Goal: Book appointment/travel/reservation

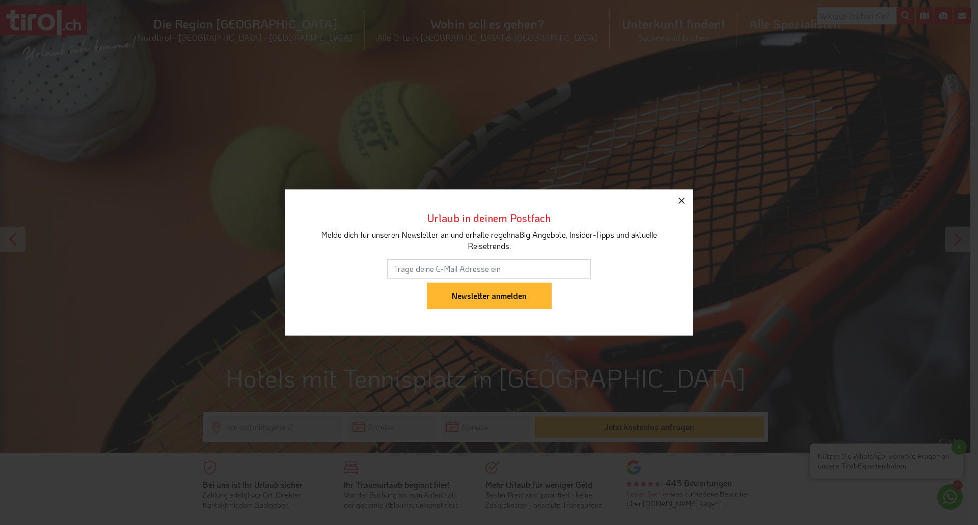
click at [683, 201] on icon "button" at bounding box center [682, 201] width 12 height 12
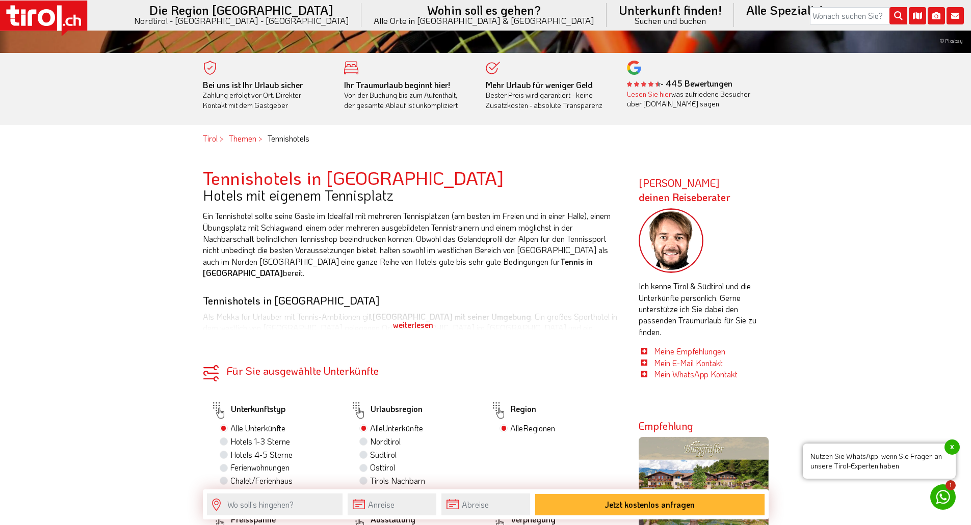
scroll to position [662, 0]
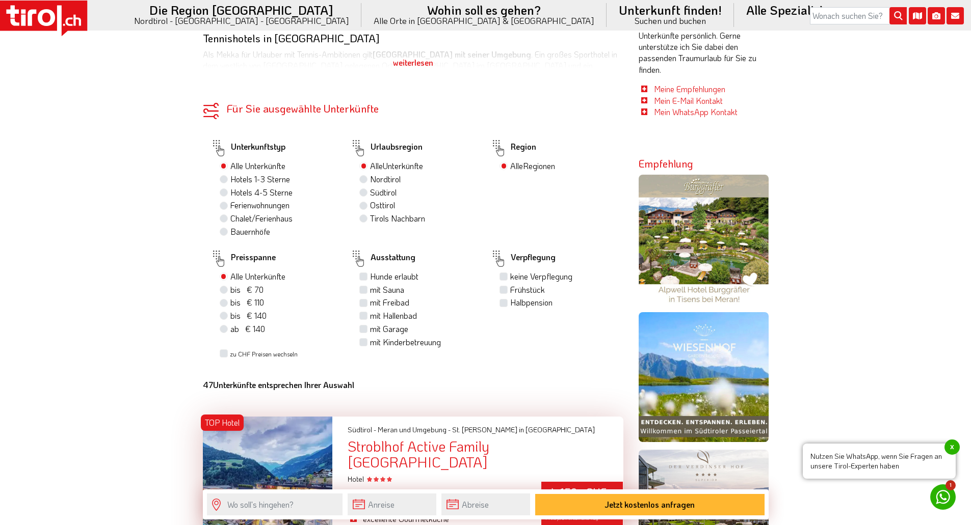
click at [230, 193] on label "Hotels 4-5 Sterne" at bounding box center [261, 192] width 62 height 11
click at [225, 193] on input "Hotels 4-5 Sterne" at bounding box center [225, 192] width 7 height 7
radio input "true"
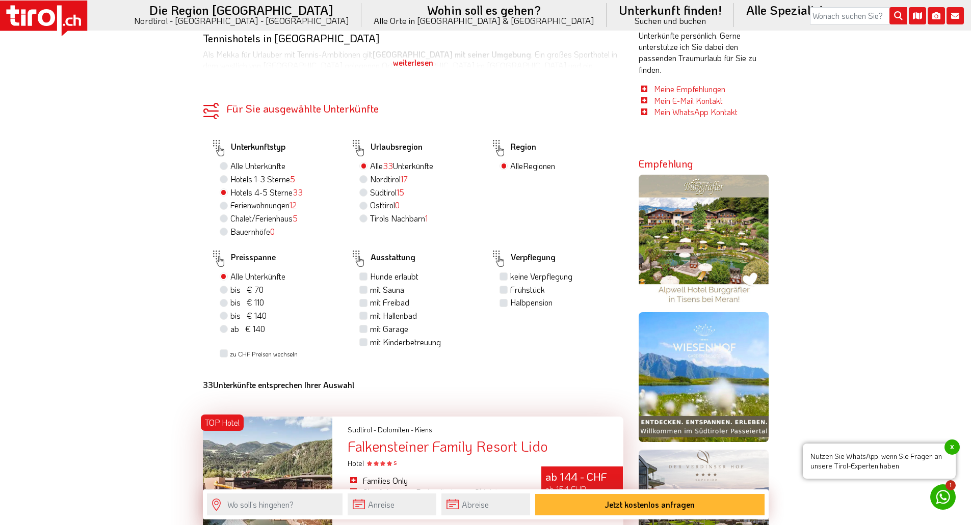
click at [370, 179] on label "Nordtirol 17" at bounding box center [389, 179] width 38 height 11
click at [364, 179] on input "Nordtirol 17" at bounding box center [364, 179] width 7 height 7
radio input "true"
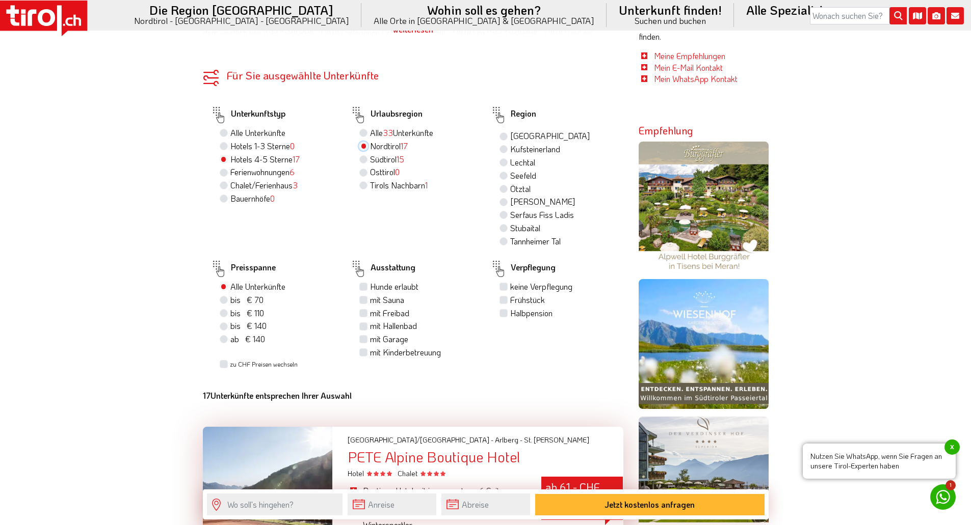
scroll to position [713, 0]
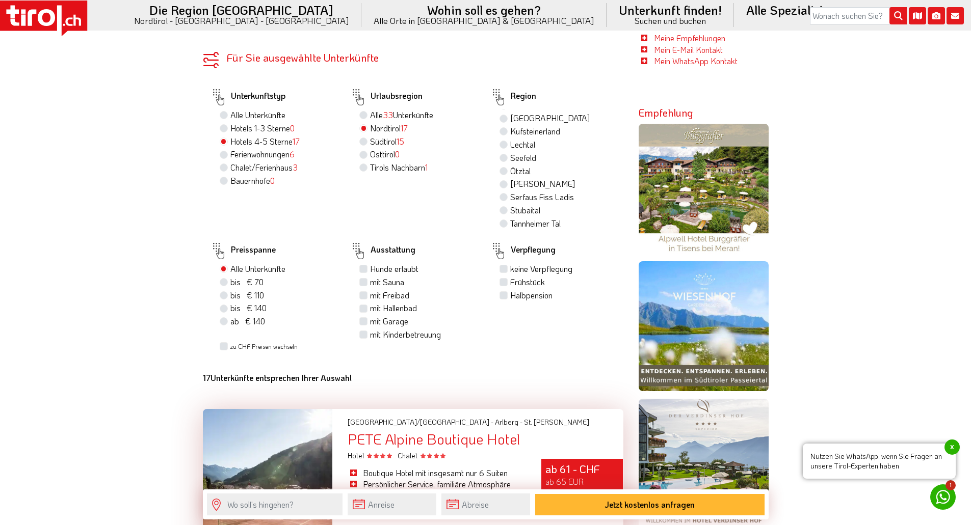
click at [370, 280] on label "mit Sauna" at bounding box center [387, 282] width 34 height 11
click at [362, 280] on input "mit Sauna" at bounding box center [364, 282] width 7 height 7
checkbox input "true"
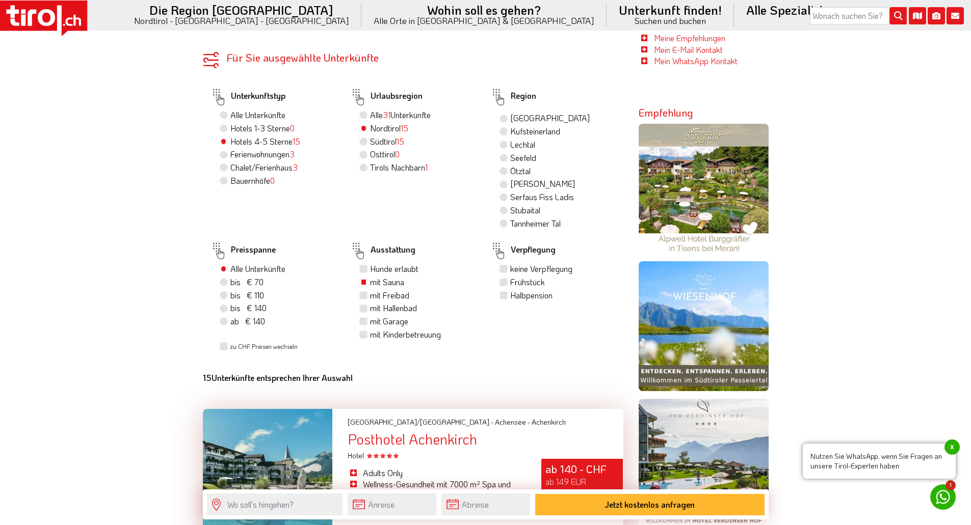
click at [361, 304] on div "mit Hallenbad" at bounding box center [417, 309] width 116 height 13
click at [370, 305] on label "mit Hallenbad" at bounding box center [393, 308] width 47 height 11
click at [362, 305] on input "mit Hallenbad" at bounding box center [364, 308] width 7 height 7
checkbox input "true"
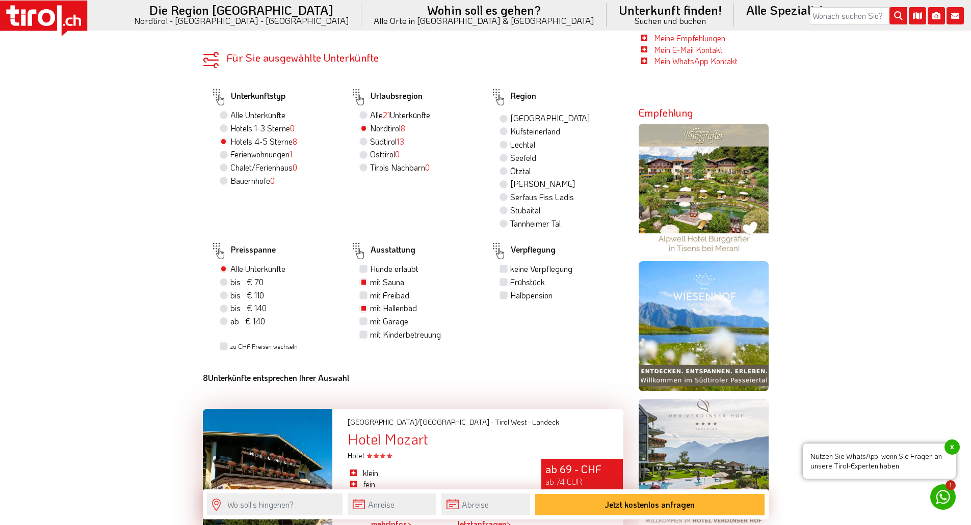
click at [370, 295] on label "mit Freibad" at bounding box center [389, 295] width 39 height 11
click at [362, 295] on input "mit Freibad" at bounding box center [364, 295] width 7 height 7
checkbox input "true"
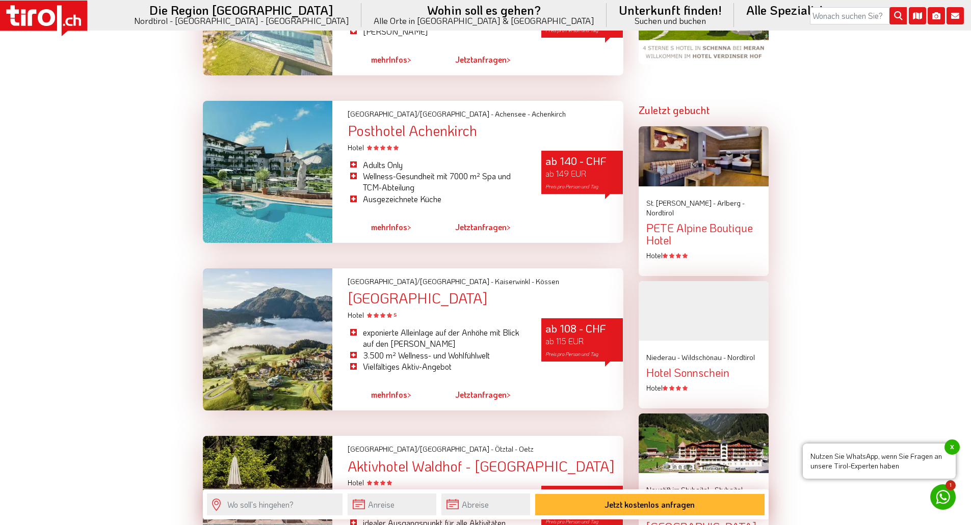
scroll to position [1172, 0]
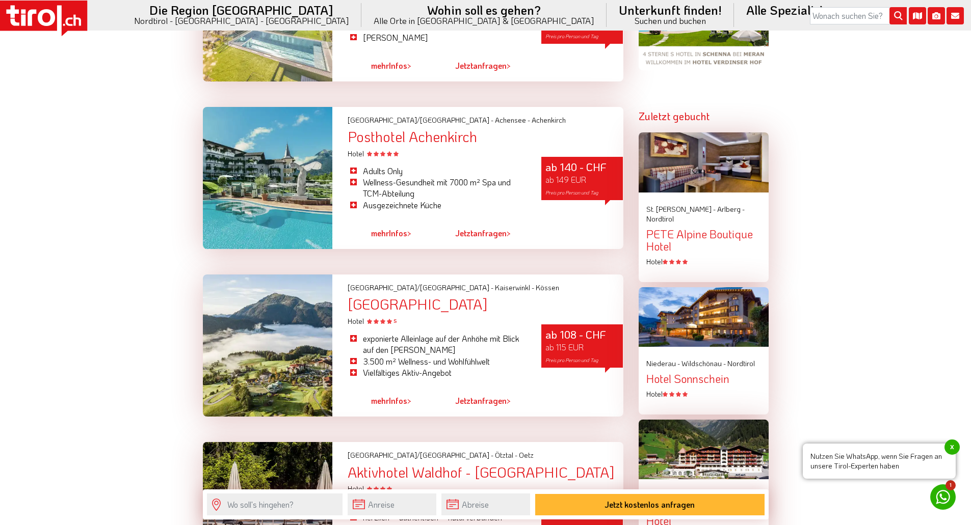
click at [427, 303] on div "Hotel Peternhof" at bounding box center [485, 305] width 275 height 16
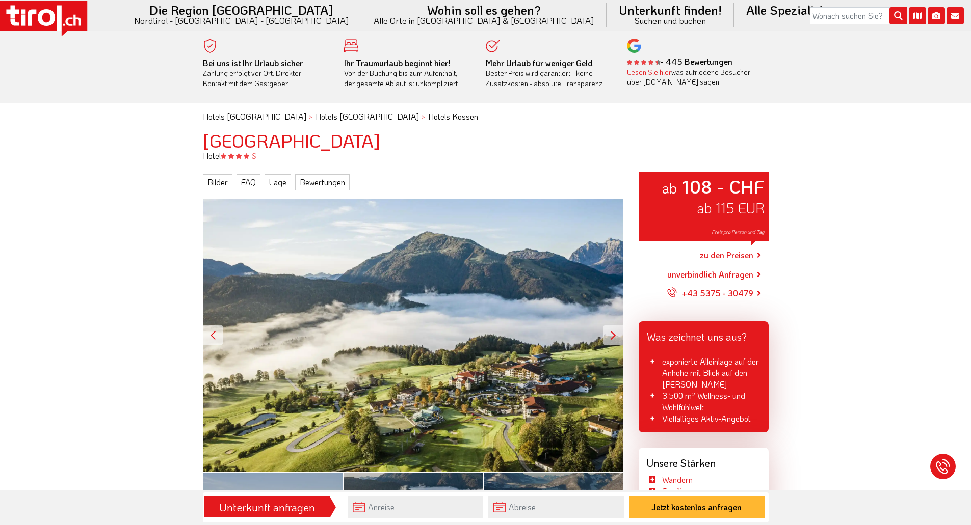
click at [386, 386] on div "ab 108 - CHF ab 115 EUR Preis pro Person und Tag" at bounding box center [413, 335] width 420 height 273
click at [610, 336] on div at bounding box center [613, 335] width 20 height 20
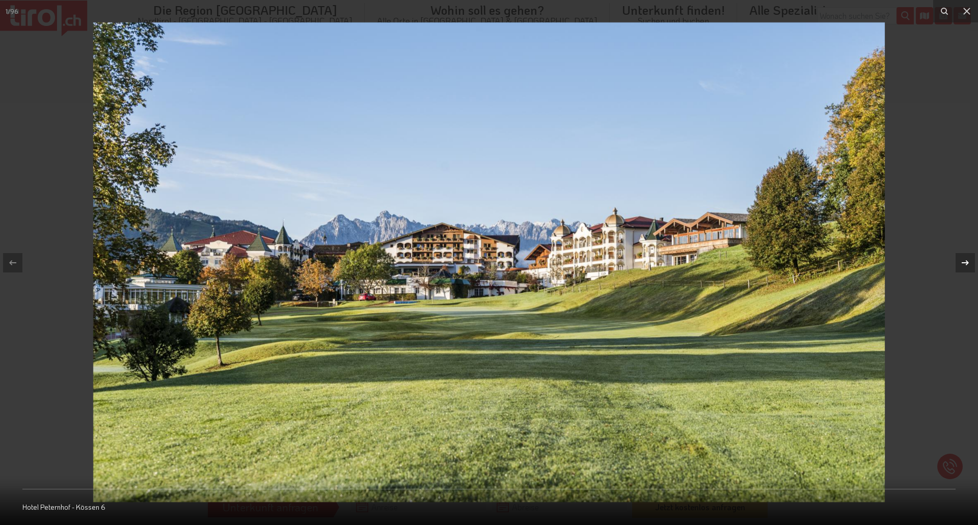
click at [960, 261] on icon at bounding box center [966, 263] width 12 height 12
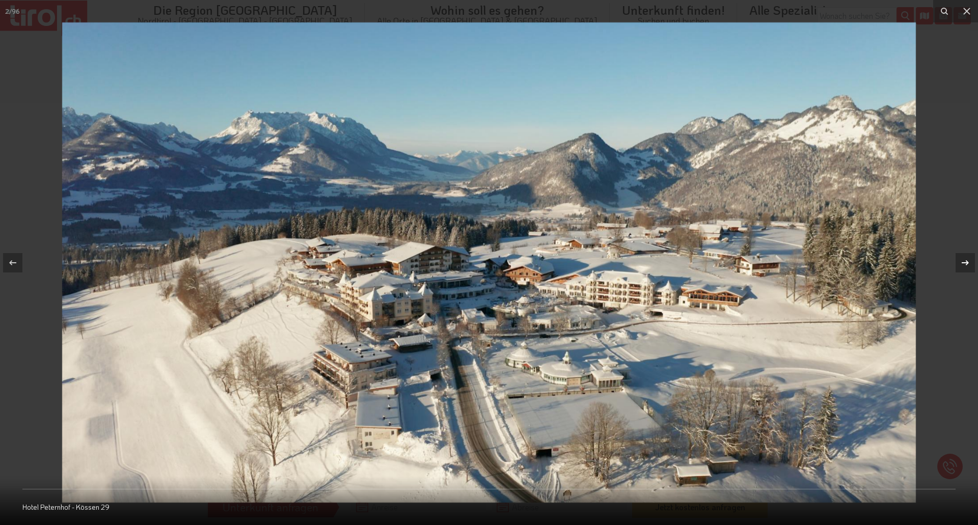
click at [960, 261] on div "2 / 96 Hotel Peternhof - Kössen 29" at bounding box center [489, 262] width 978 height 525
click at [967, 258] on icon at bounding box center [966, 263] width 12 height 12
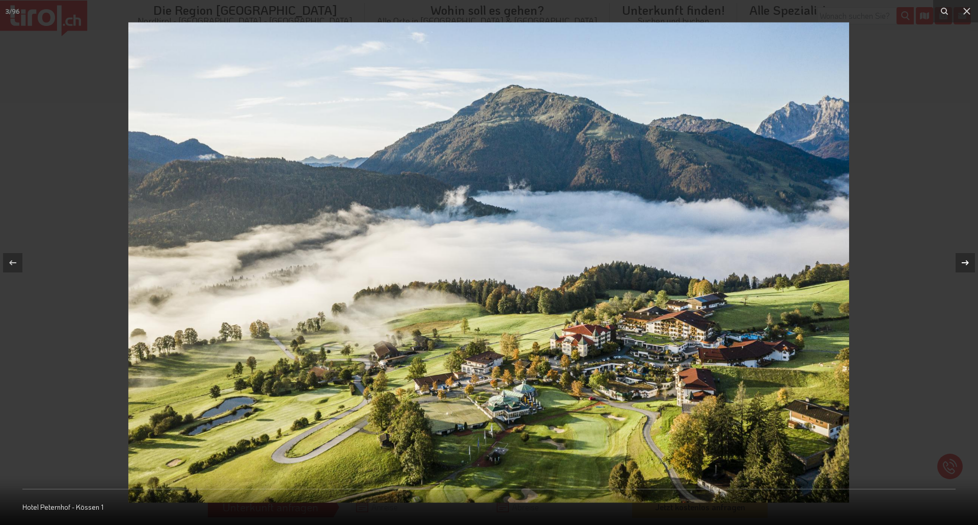
click at [967, 260] on icon at bounding box center [966, 263] width 12 height 12
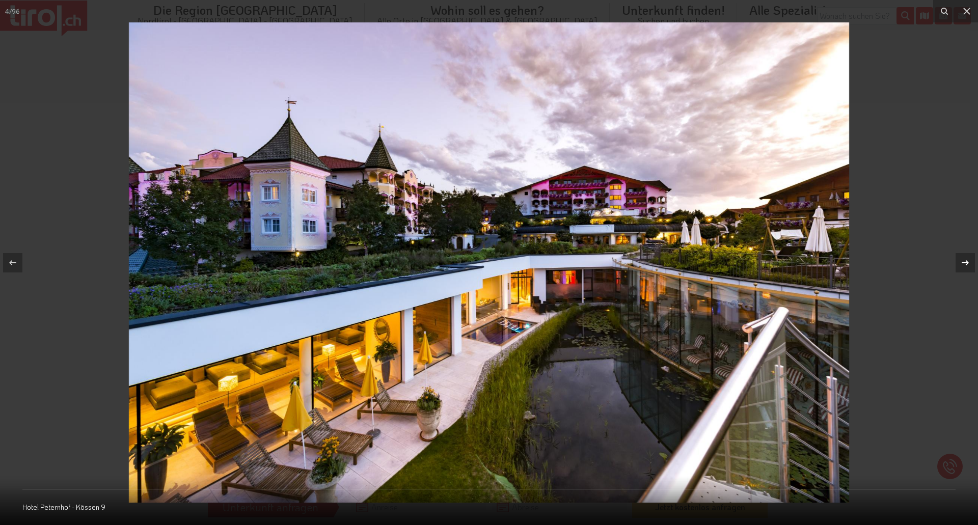
click at [967, 260] on icon at bounding box center [966, 263] width 12 height 12
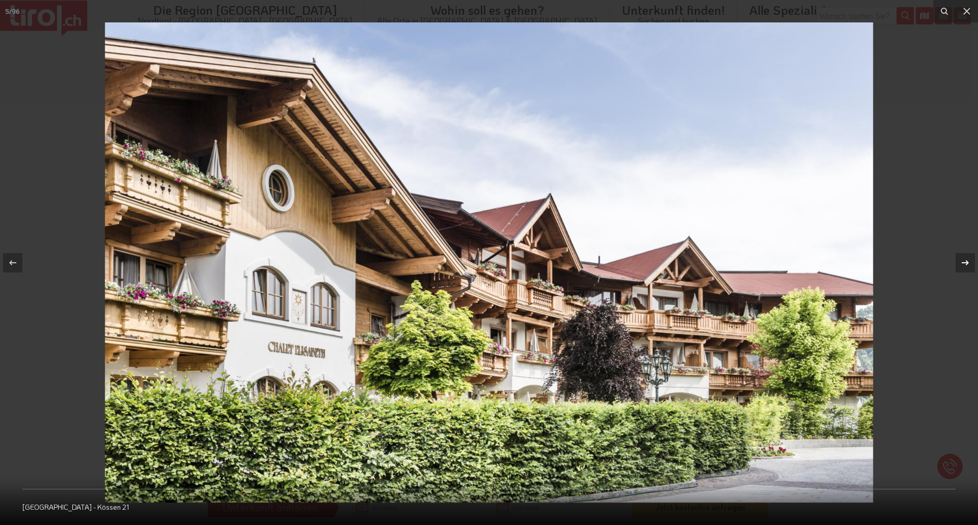
click at [967, 260] on icon at bounding box center [966, 263] width 12 height 12
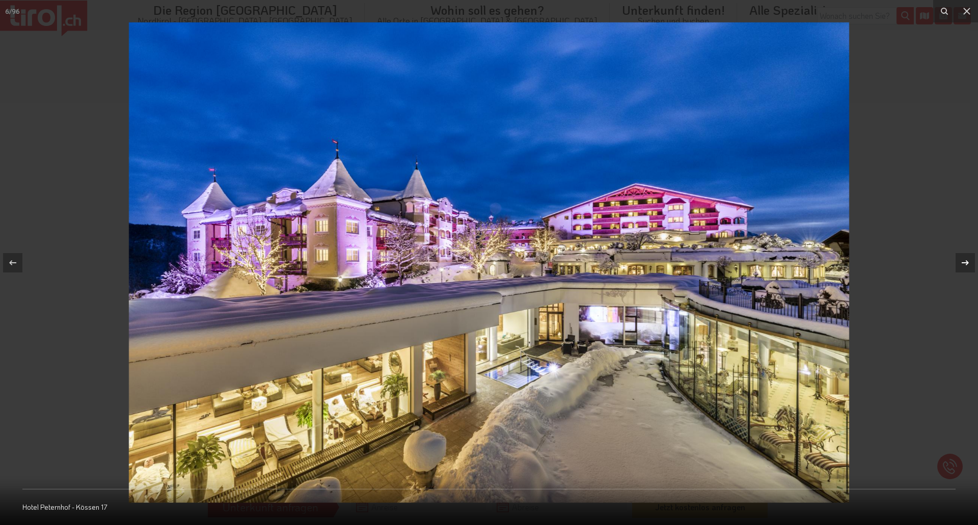
click at [967, 260] on icon at bounding box center [966, 263] width 12 height 12
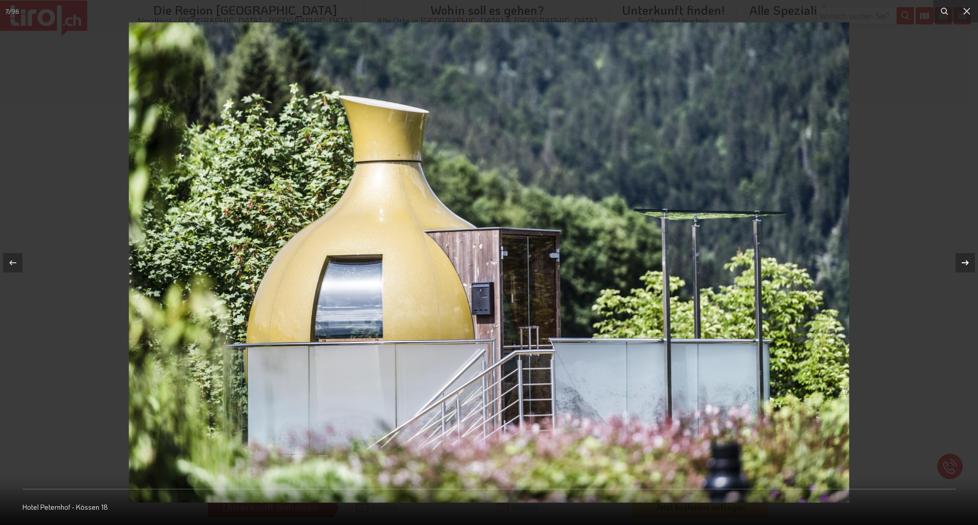
click at [967, 260] on icon at bounding box center [966, 263] width 12 height 12
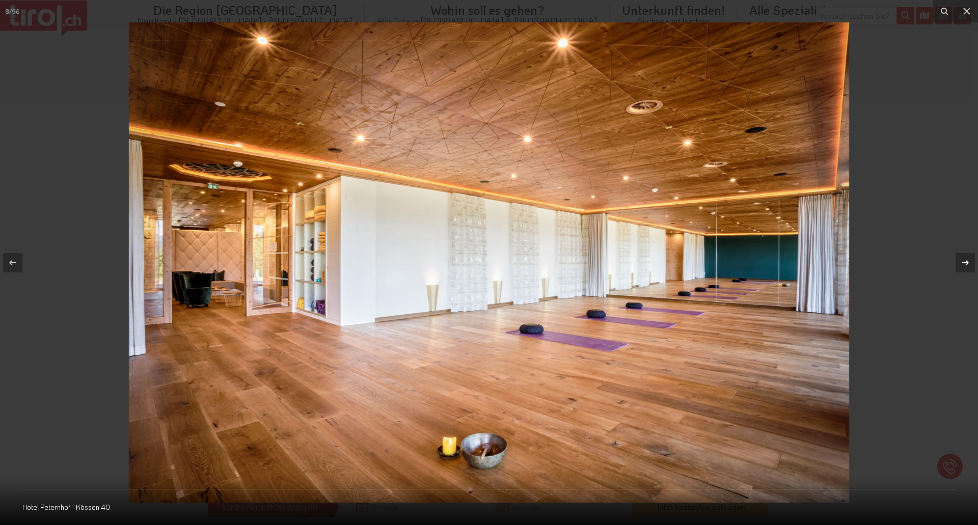
click at [967, 260] on icon at bounding box center [966, 263] width 12 height 12
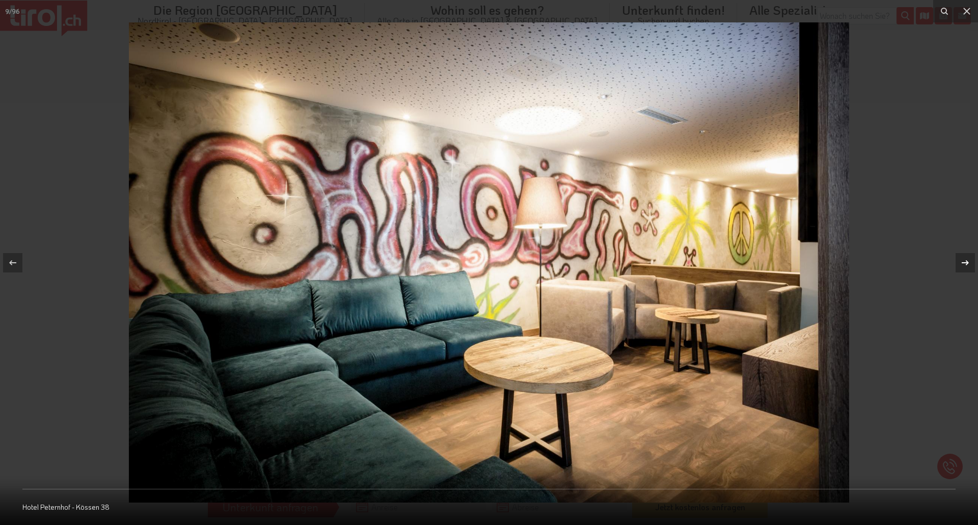
click at [967, 260] on icon at bounding box center [966, 263] width 12 height 12
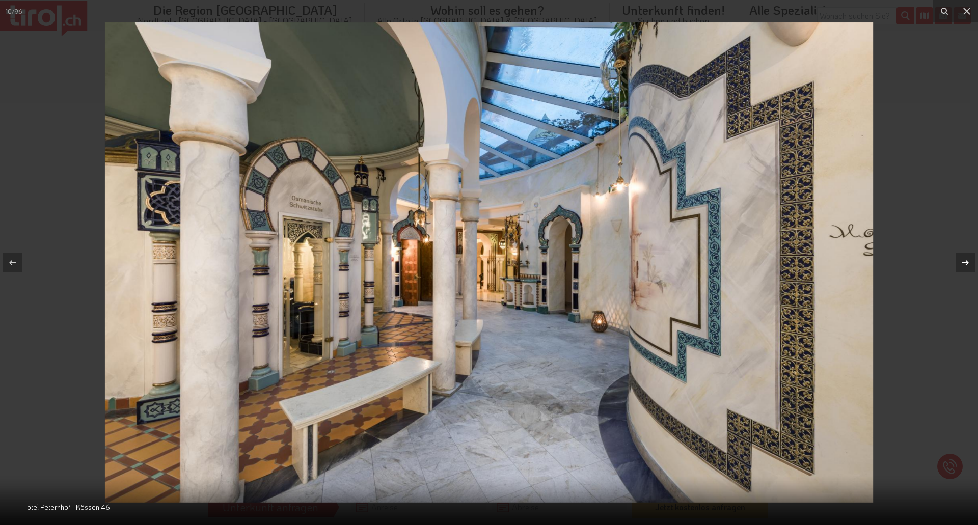
click at [967, 260] on icon at bounding box center [966, 263] width 12 height 12
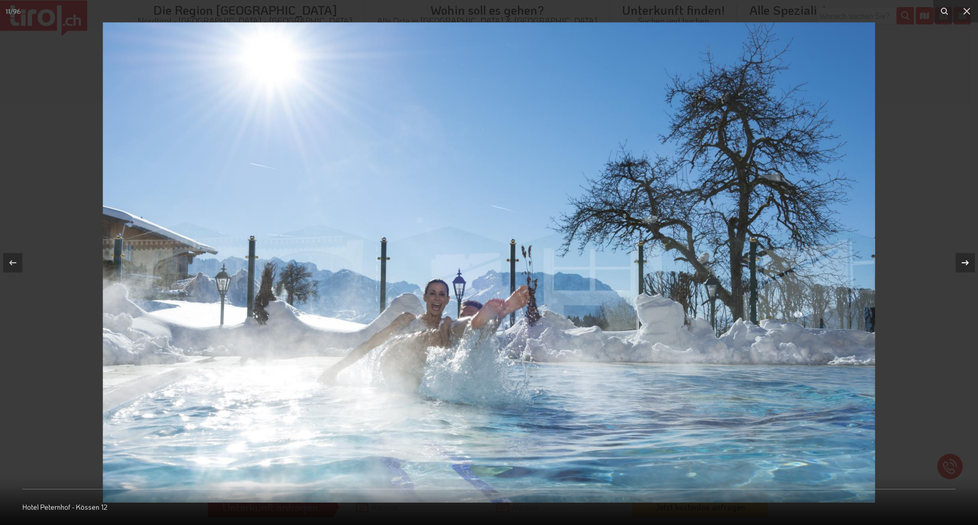
click at [967, 260] on icon at bounding box center [966, 263] width 12 height 12
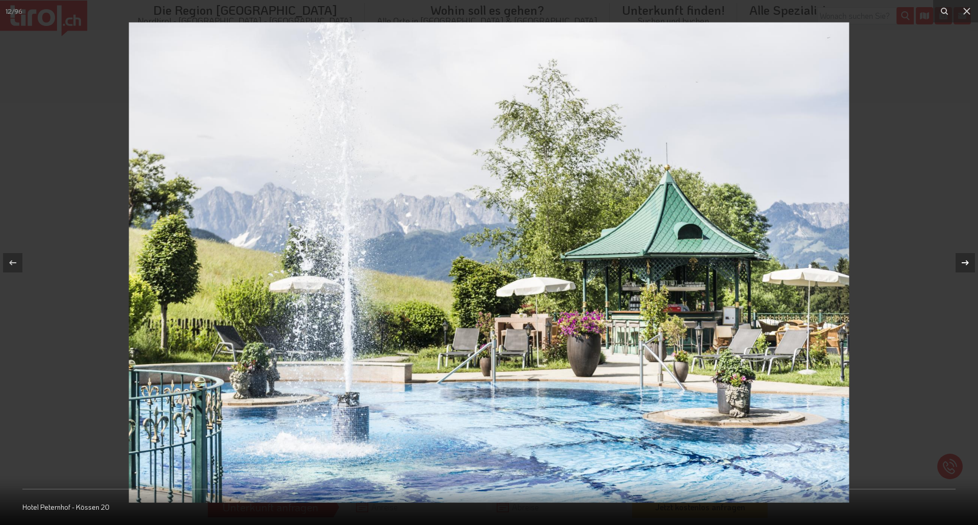
click at [967, 260] on icon at bounding box center [966, 263] width 12 height 12
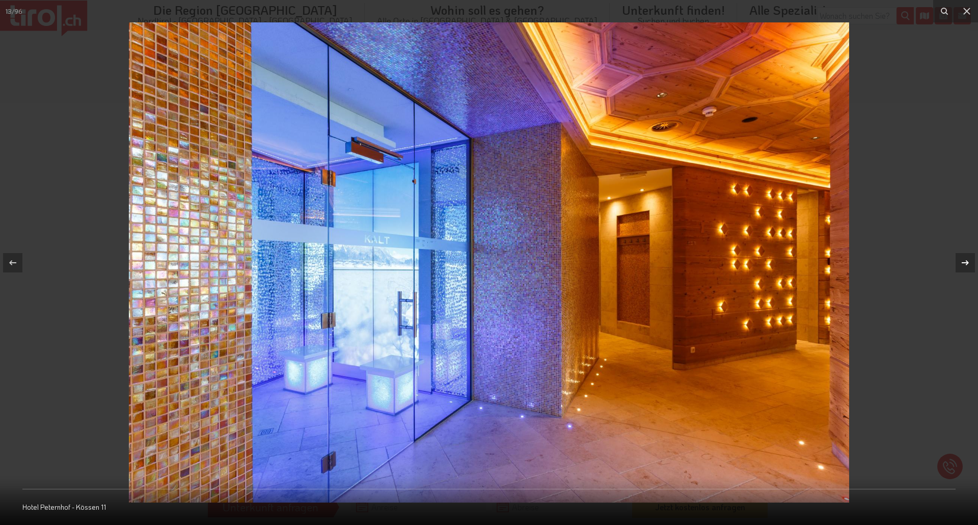
click at [967, 260] on icon at bounding box center [966, 263] width 12 height 12
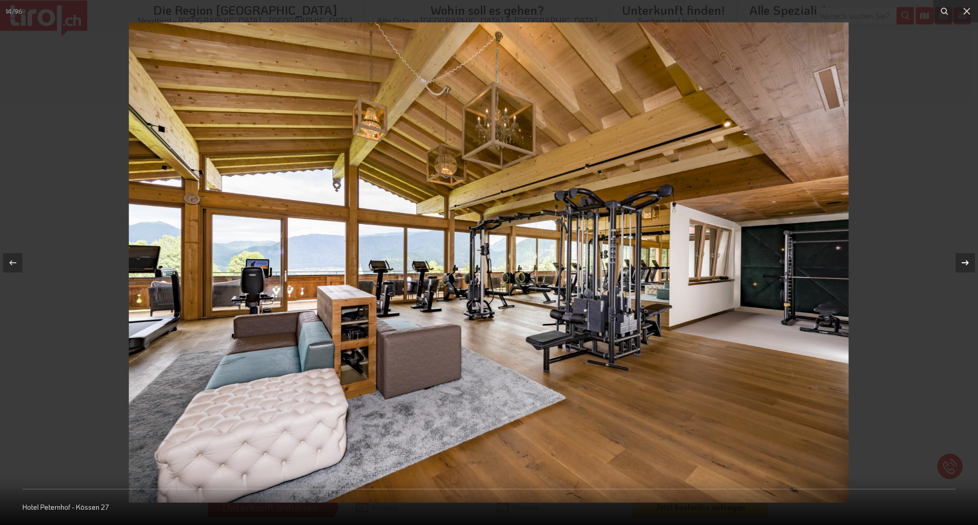
click at [967, 260] on icon at bounding box center [966, 263] width 12 height 12
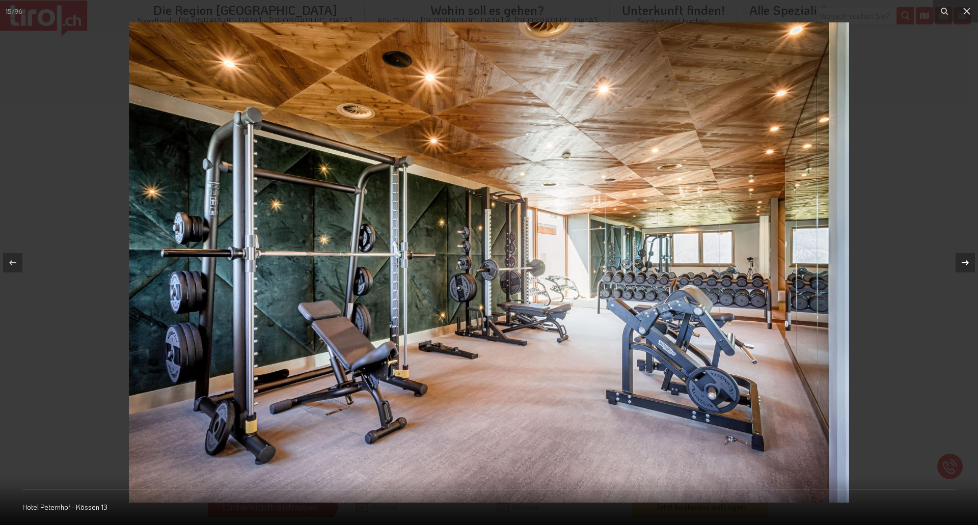
click at [967, 260] on icon at bounding box center [966, 263] width 12 height 12
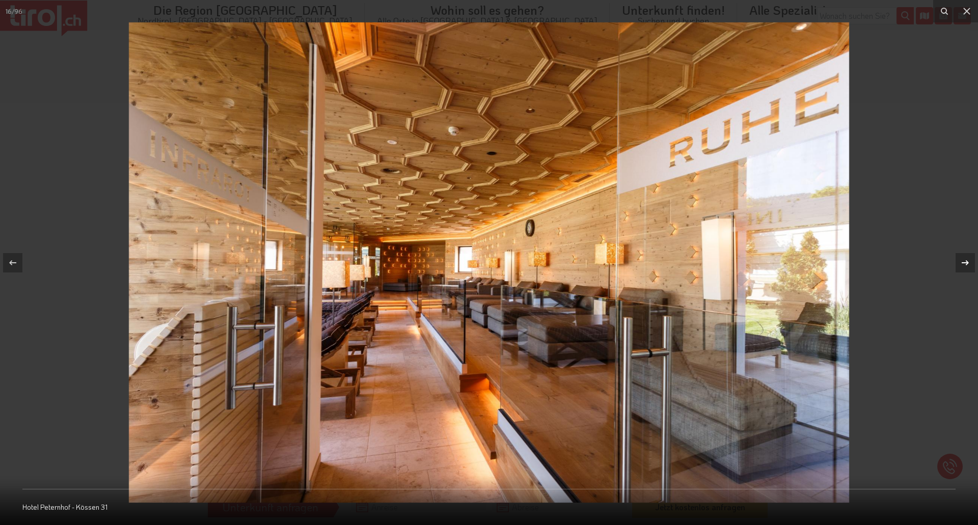
click at [967, 260] on icon at bounding box center [966, 263] width 12 height 12
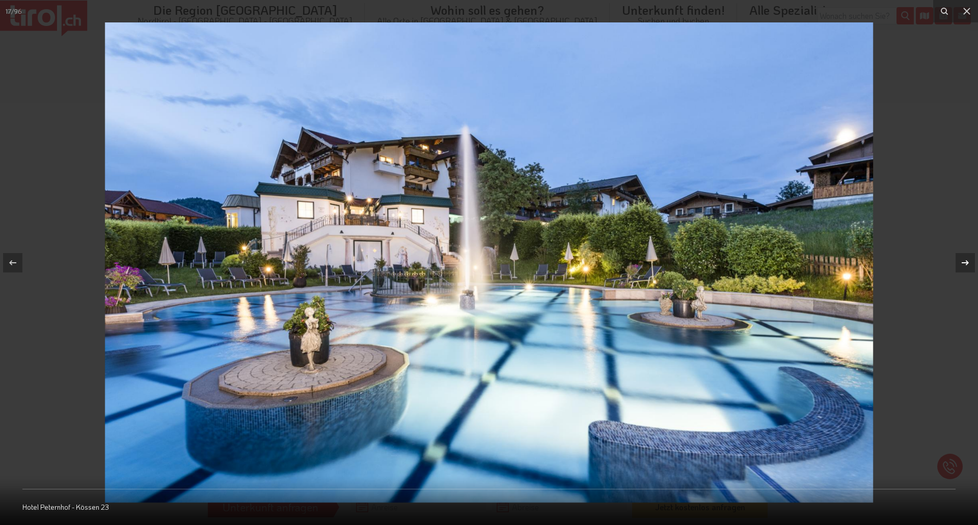
click at [967, 260] on icon at bounding box center [966, 263] width 12 height 12
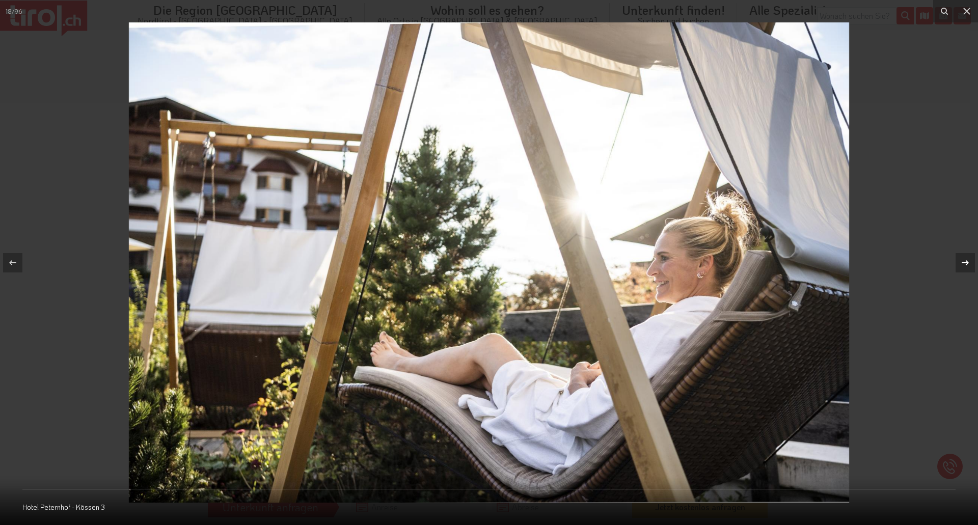
click at [967, 260] on icon at bounding box center [966, 263] width 12 height 12
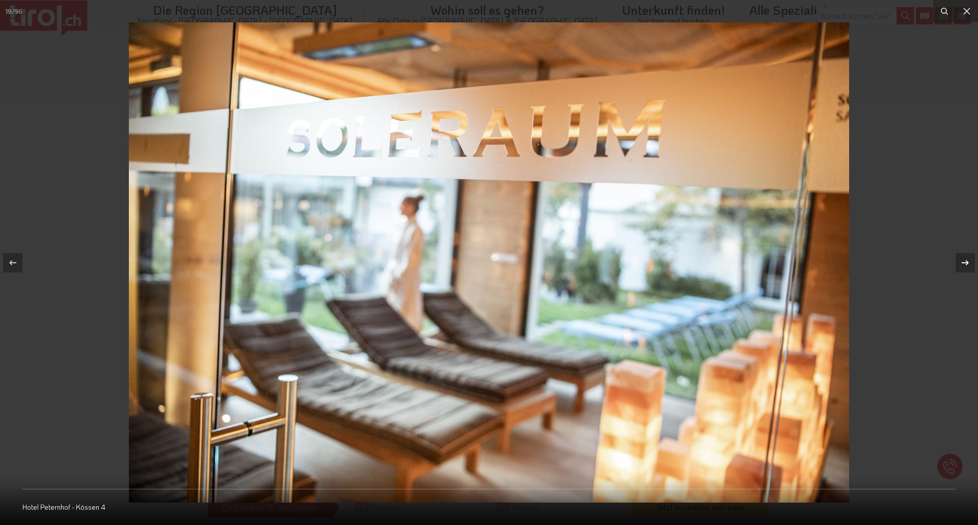
click at [967, 260] on icon at bounding box center [966, 263] width 12 height 12
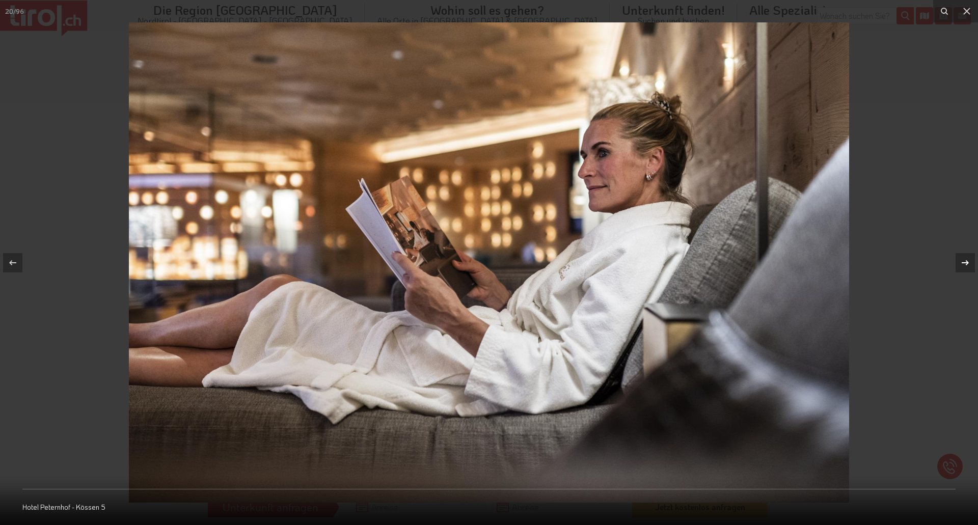
click at [967, 260] on icon at bounding box center [966, 263] width 12 height 12
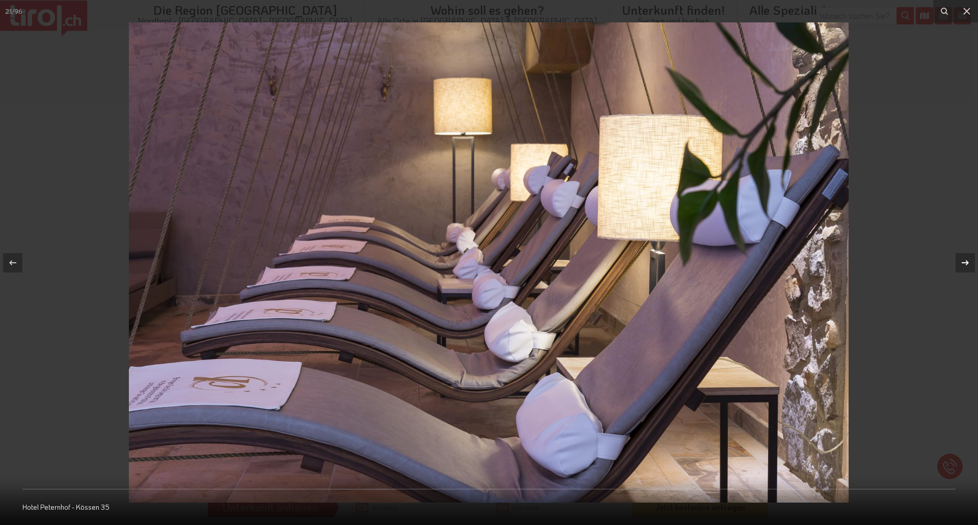
click at [967, 260] on icon at bounding box center [966, 263] width 12 height 12
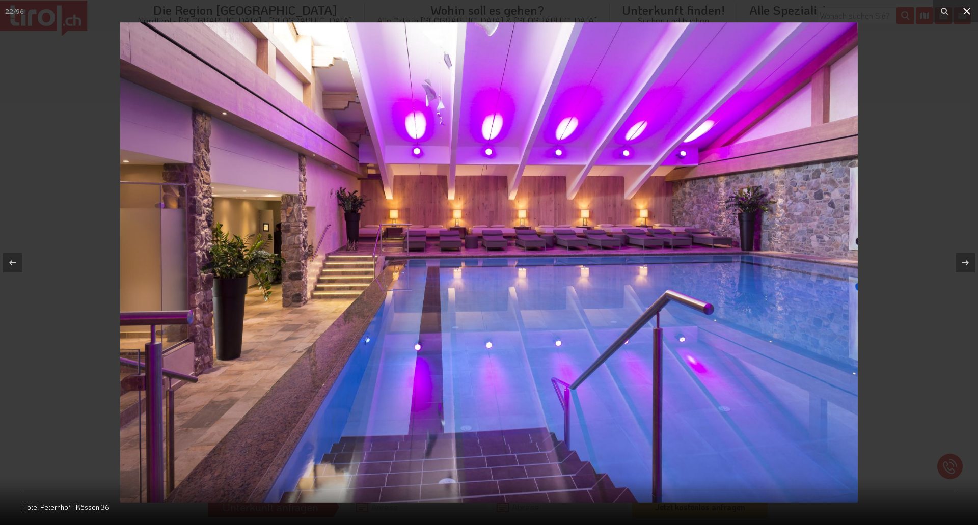
click at [966, 11] on icon at bounding box center [967, 11] width 7 height 7
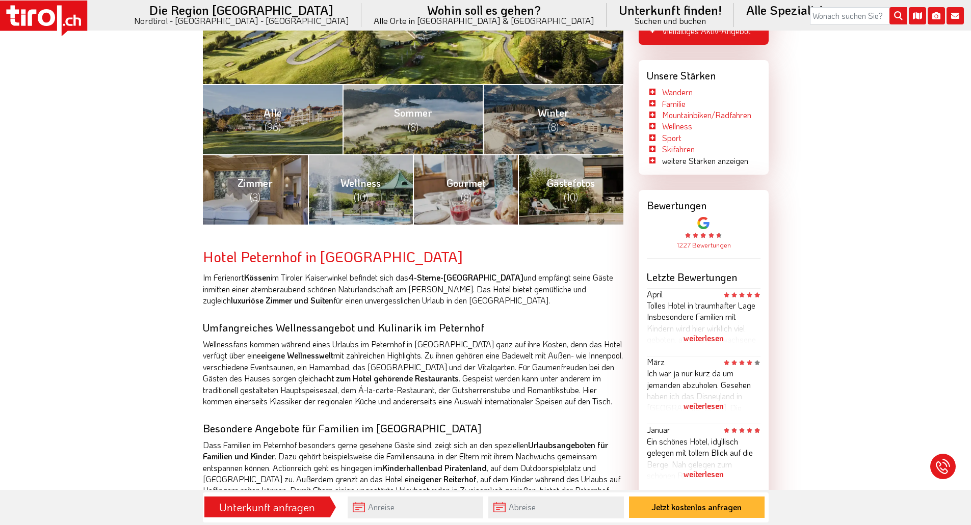
scroll to position [204, 0]
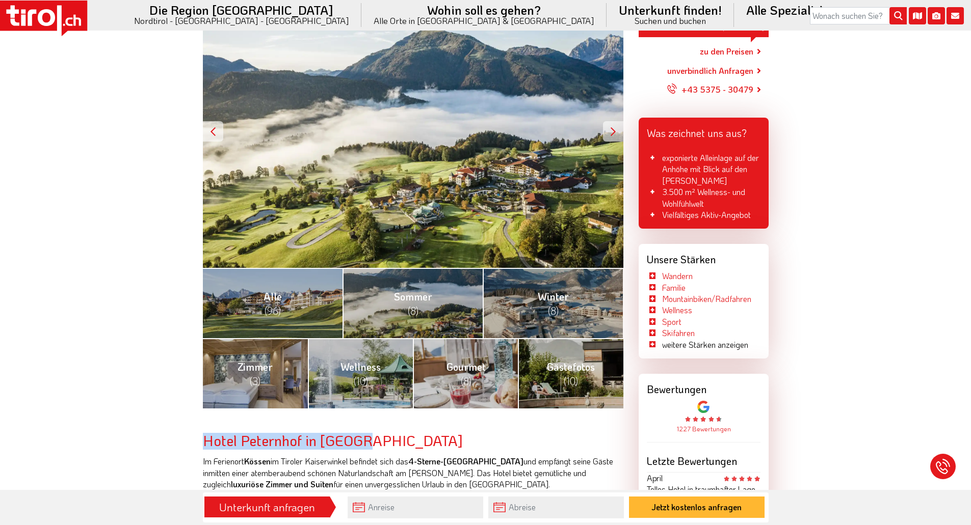
drag, startPoint x: 379, startPoint y: 437, endPoint x: 205, endPoint y: 431, distance: 173.9
copy h2 "Hotel Peternhof in Kössen"
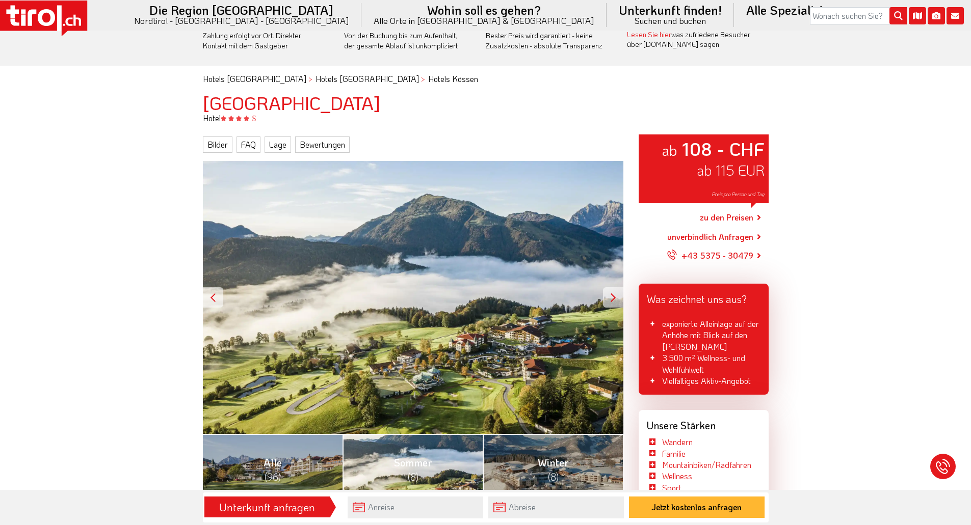
scroll to position [0, 0]
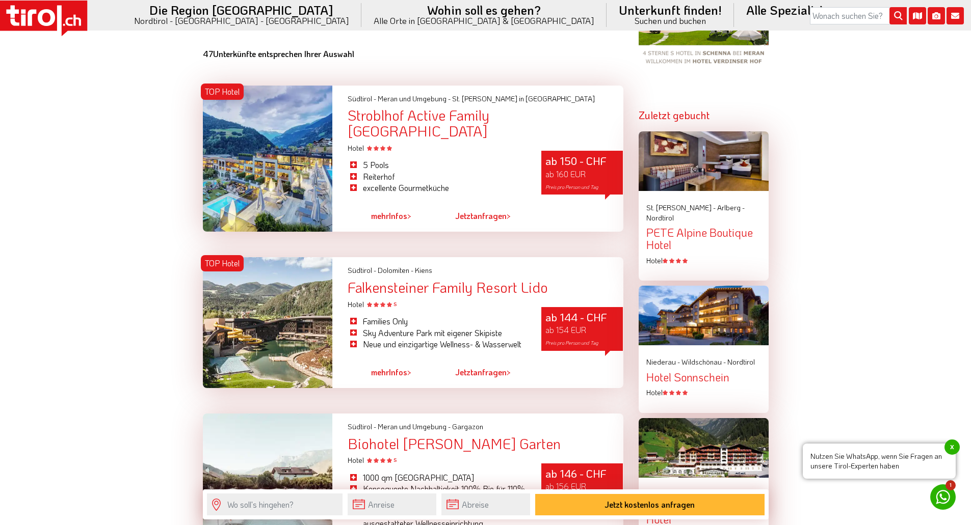
scroll to position [976, 0]
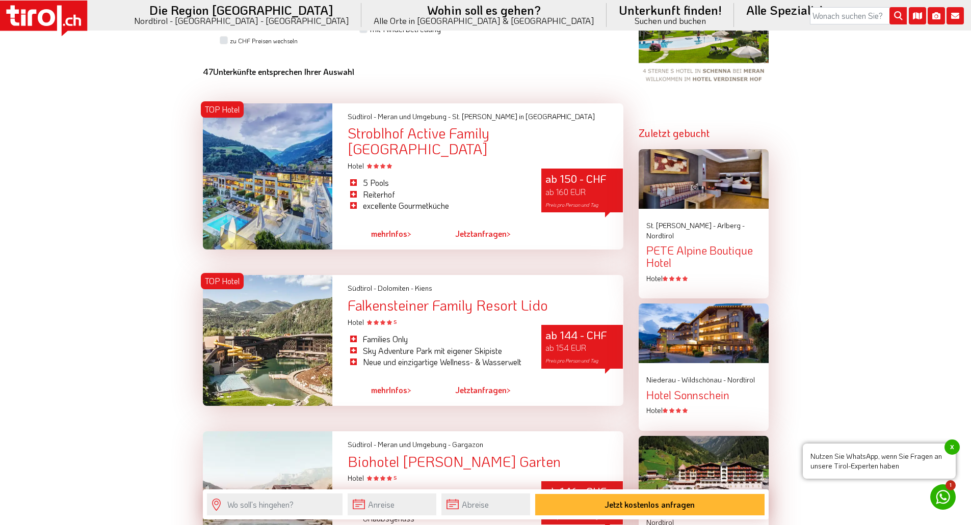
click at [433, 131] on div "Stroblhof Active Family [GEOGRAPHIC_DATA]" at bounding box center [485, 141] width 275 height 32
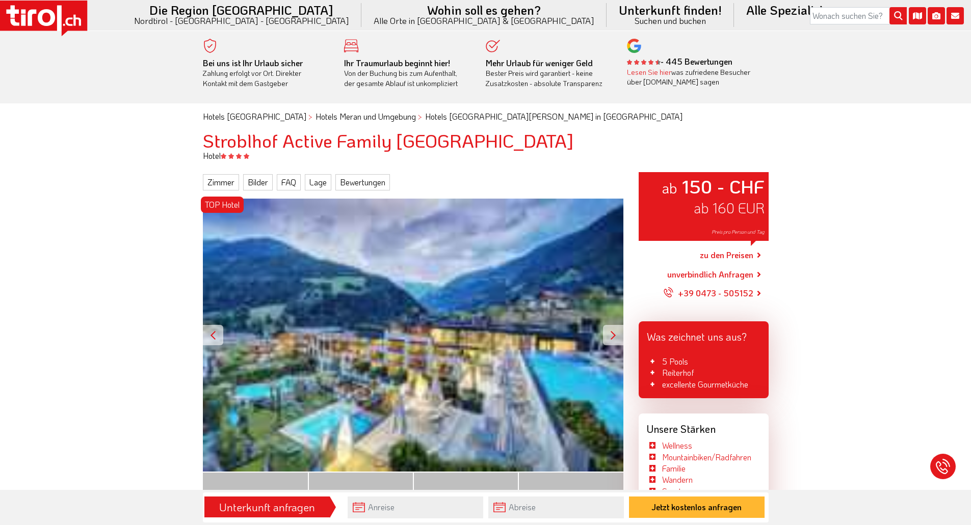
click at [616, 334] on div at bounding box center [613, 335] width 20 height 20
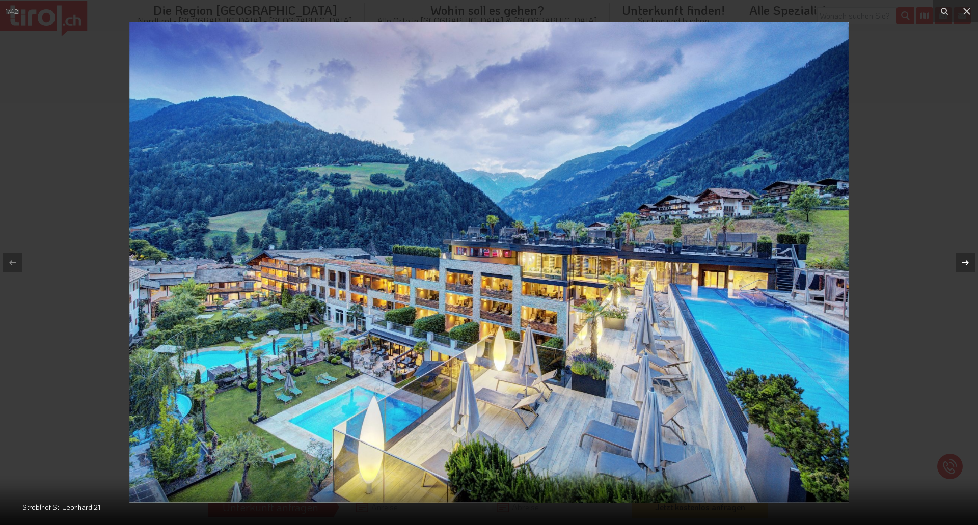
click at [968, 262] on icon at bounding box center [965, 262] width 7 height 5
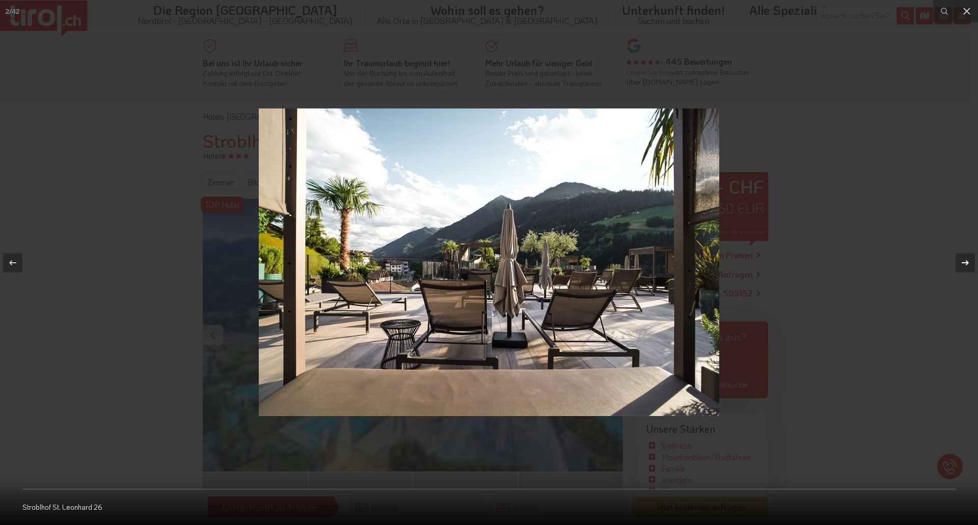
click at [970, 255] on div at bounding box center [965, 262] width 19 height 19
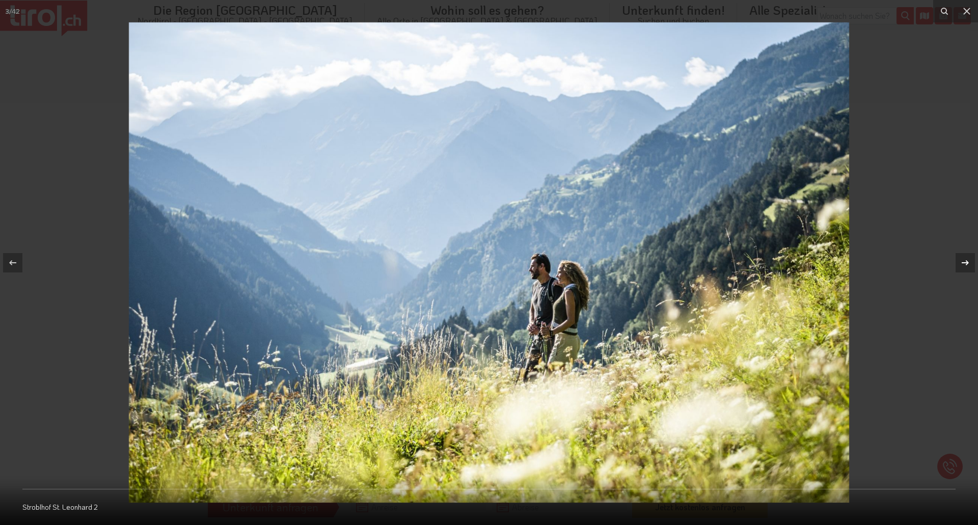
click at [970, 255] on div at bounding box center [965, 262] width 19 height 19
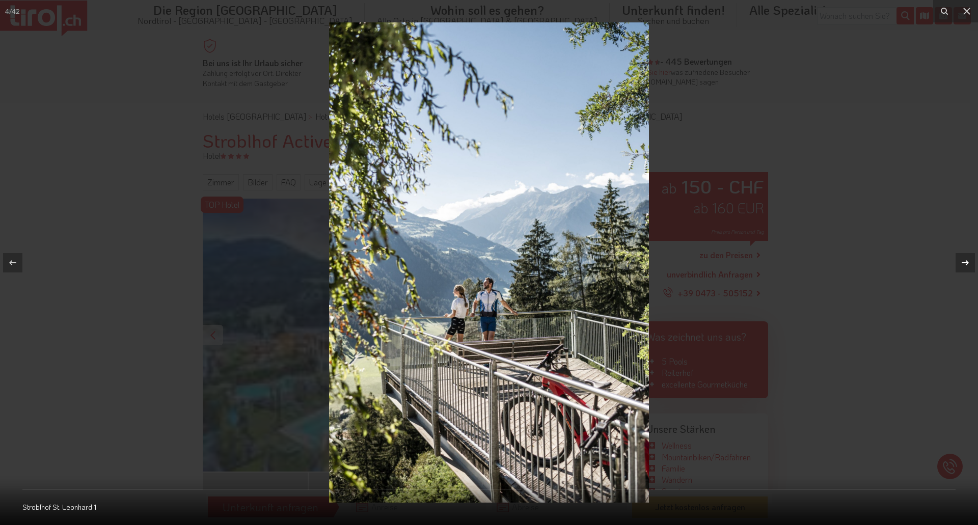
click at [970, 255] on div at bounding box center [965, 262] width 19 height 19
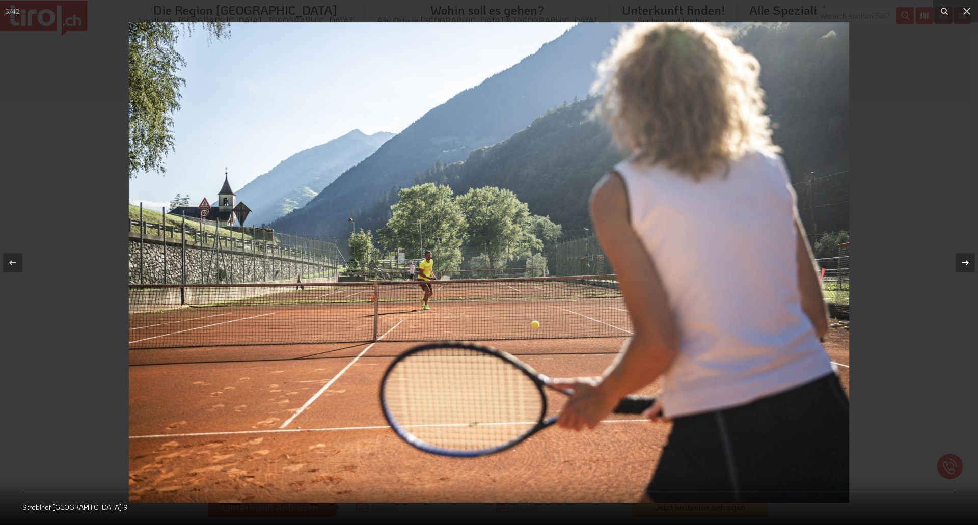
click at [966, 258] on icon at bounding box center [966, 263] width 12 height 12
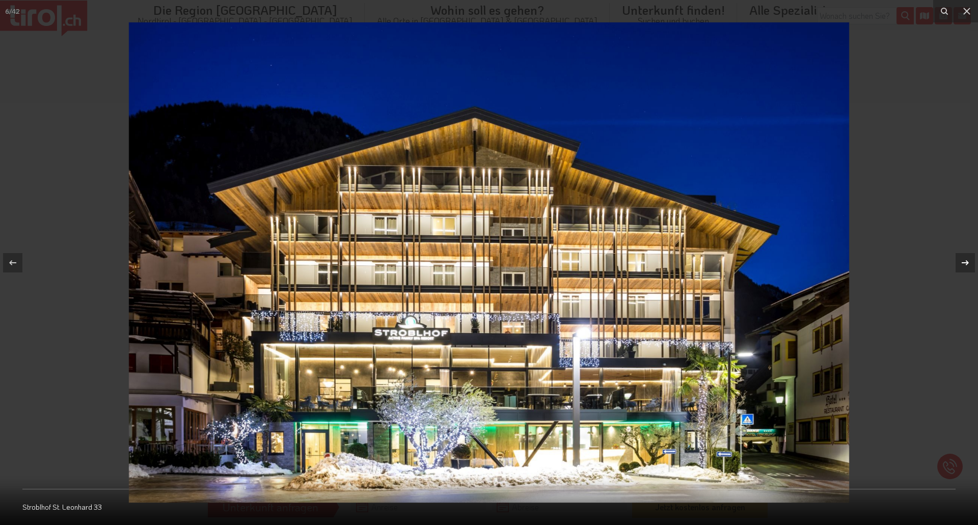
click at [966, 258] on icon at bounding box center [966, 263] width 12 height 12
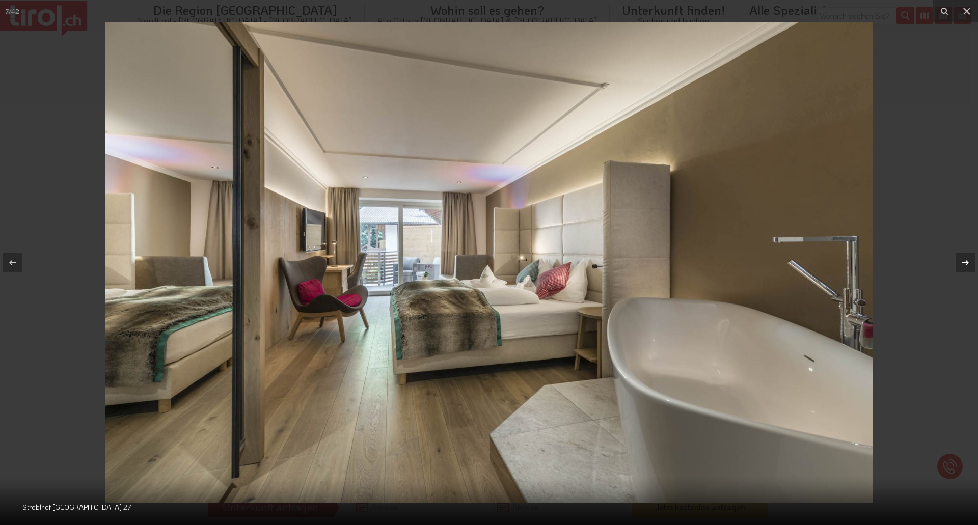
click at [966, 258] on icon at bounding box center [966, 263] width 12 height 12
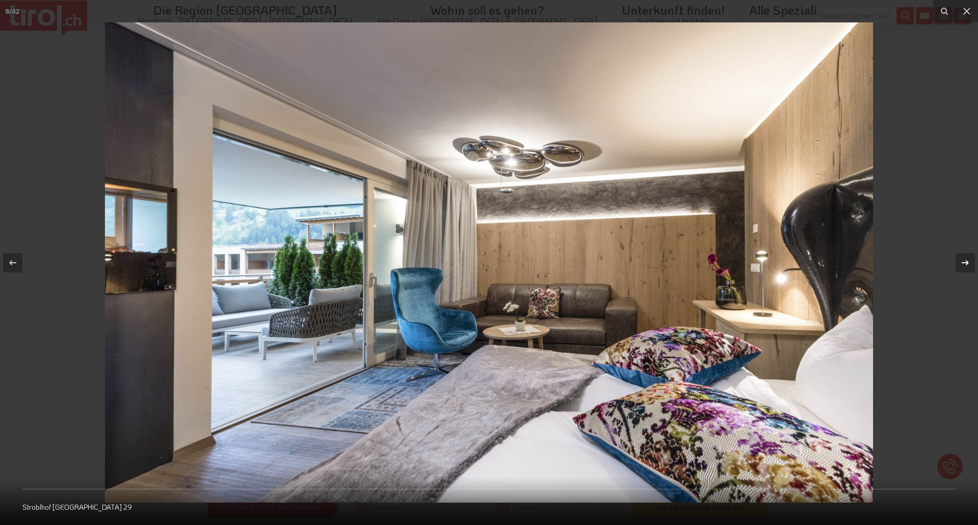
click at [966, 258] on icon at bounding box center [966, 263] width 12 height 12
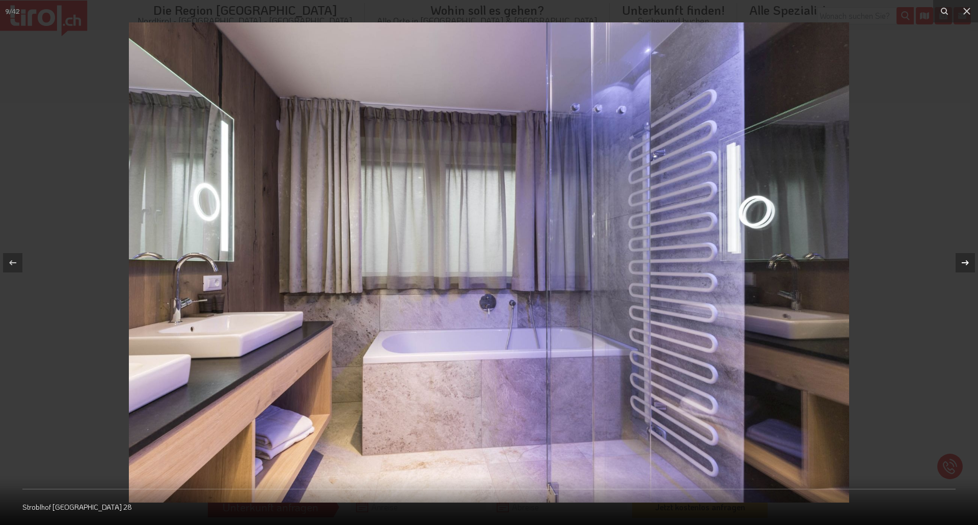
click at [966, 258] on icon at bounding box center [966, 263] width 12 height 12
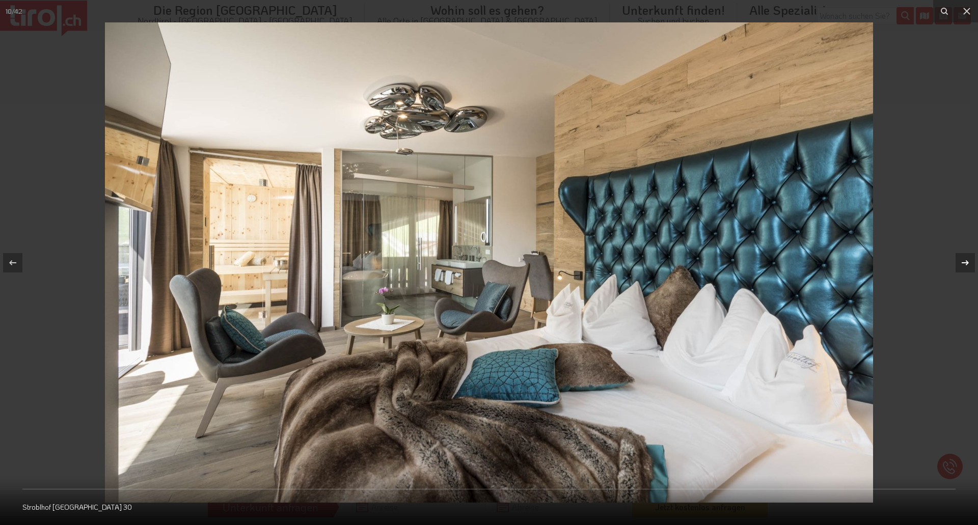
click at [966, 258] on icon at bounding box center [966, 263] width 12 height 12
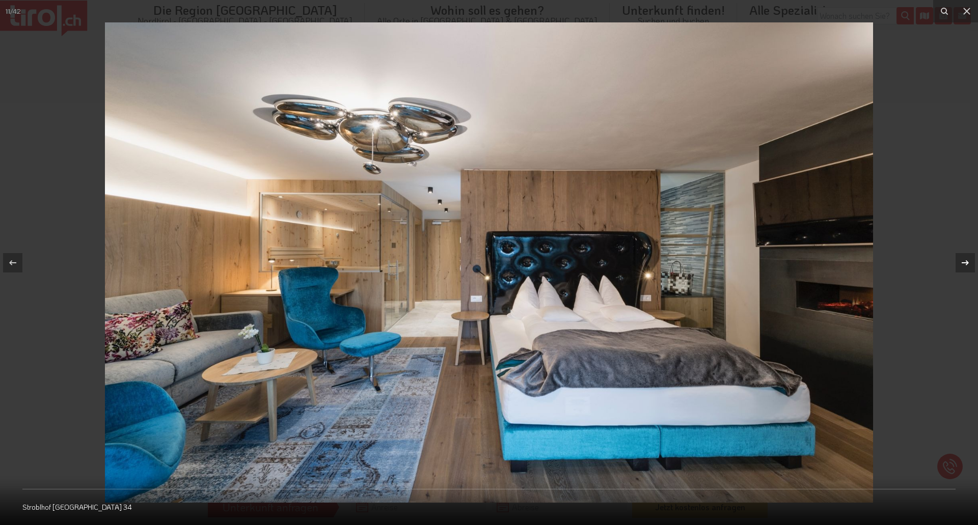
click at [966, 258] on icon at bounding box center [966, 263] width 12 height 12
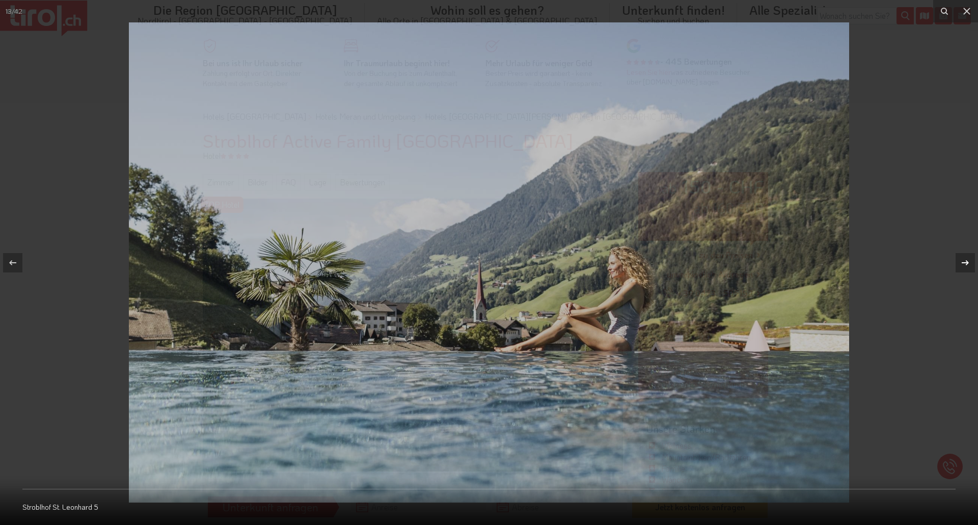
click at [966, 258] on icon at bounding box center [966, 263] width 12 height 12
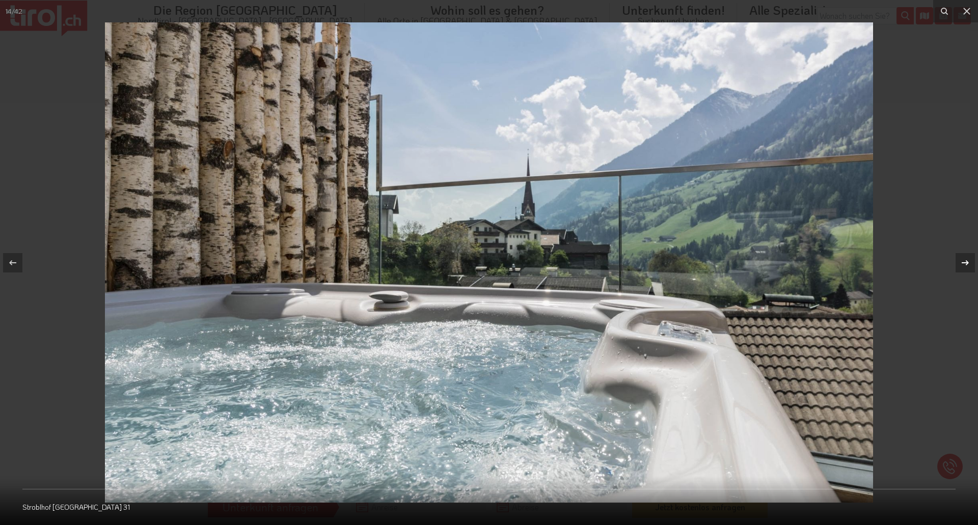
click at [966, 258] on icon at bounding box center [966, 263] width 12 height 12
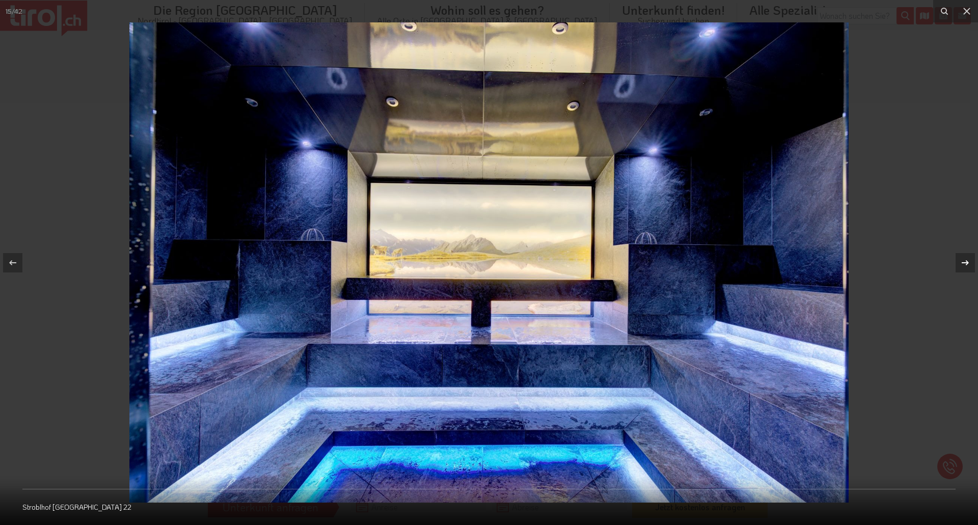
click at [966, 258] on icon at bounding box center [966, 263] width 12 height 12
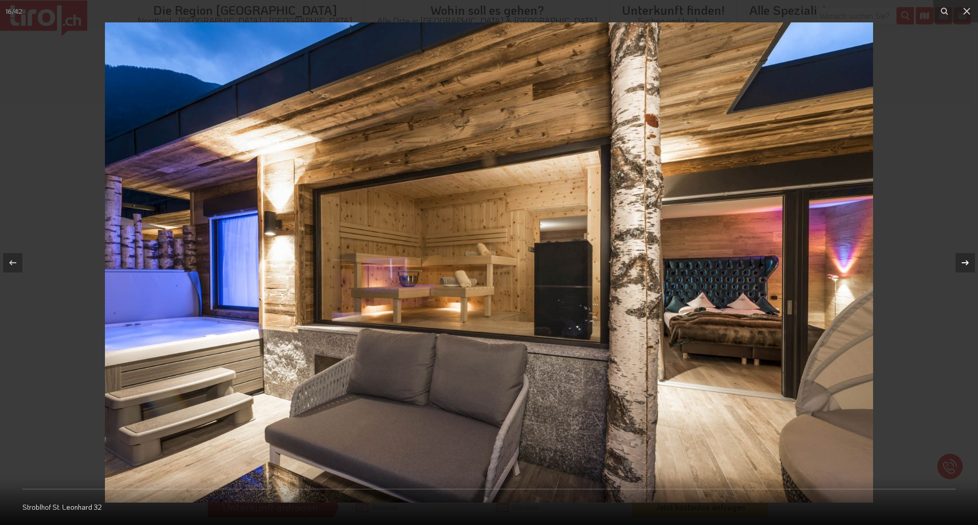
click at [966, 258] on icon at bounding box center [966, 263] width 12 height 12
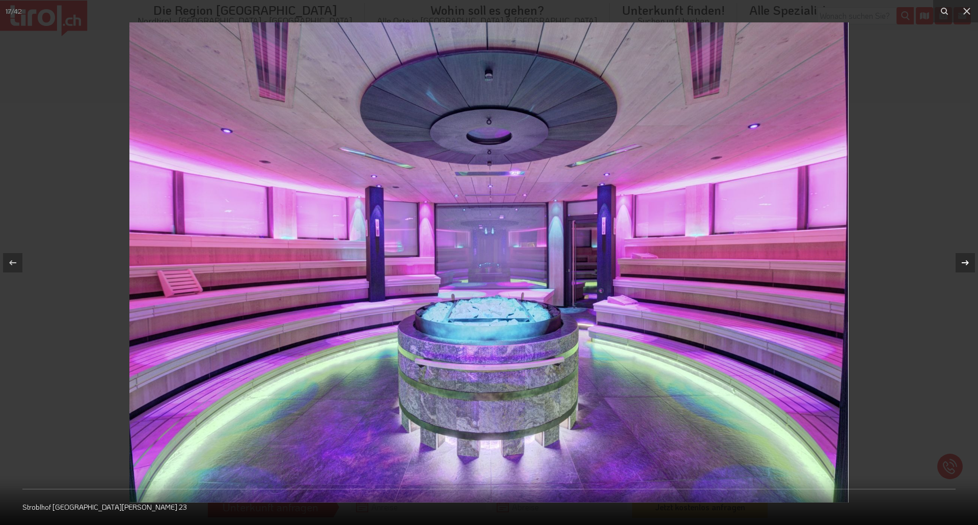
click at [966, 258] on icon at bounding box center [966, 263] width 12 height 12
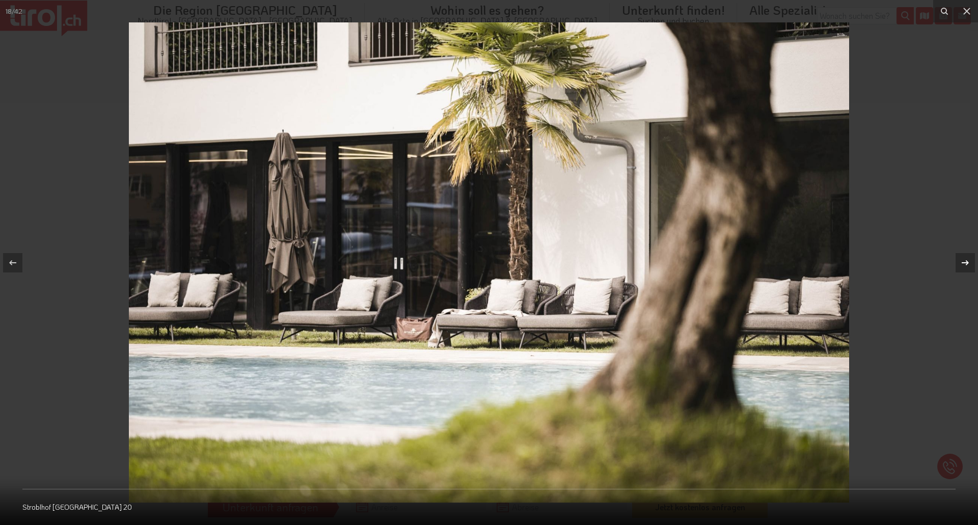
click at [966, 258] on icon at bounding box center [966, 263] width 12 height 12
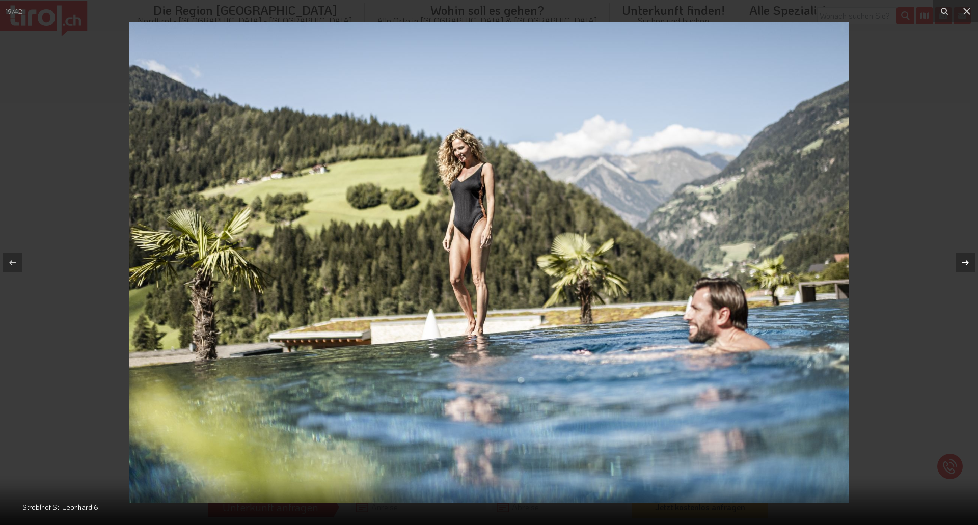
click at [966, 258] on icon at bounding box center [966, 263] width 12 height 12
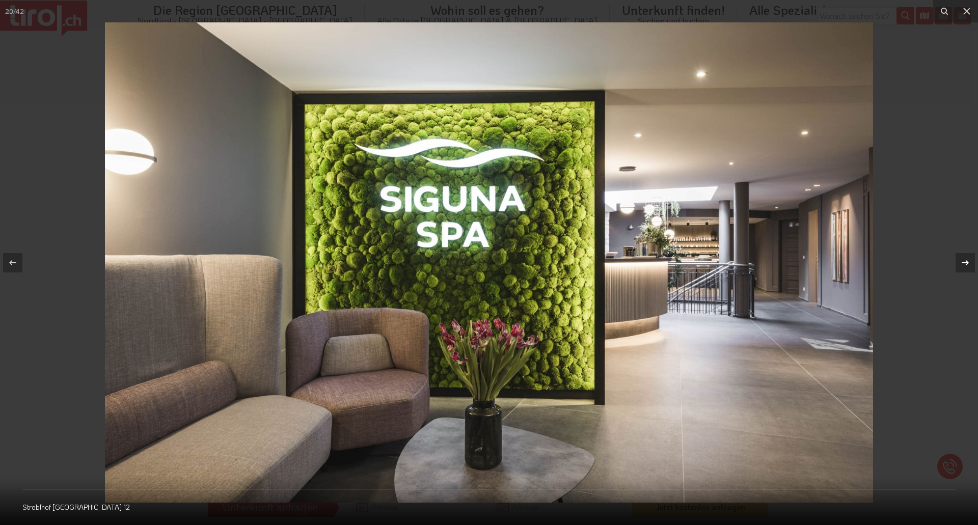
click at [966, 258] on icon at bounding box center [966, 263] width 12 height 12
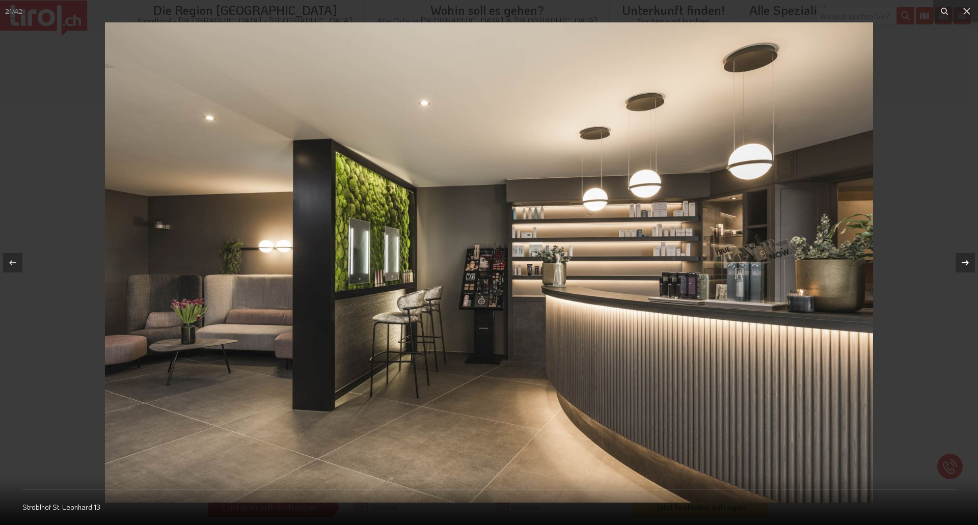
click at [966, 258] on icon at bounding box center [966, 263] width 12 height 12
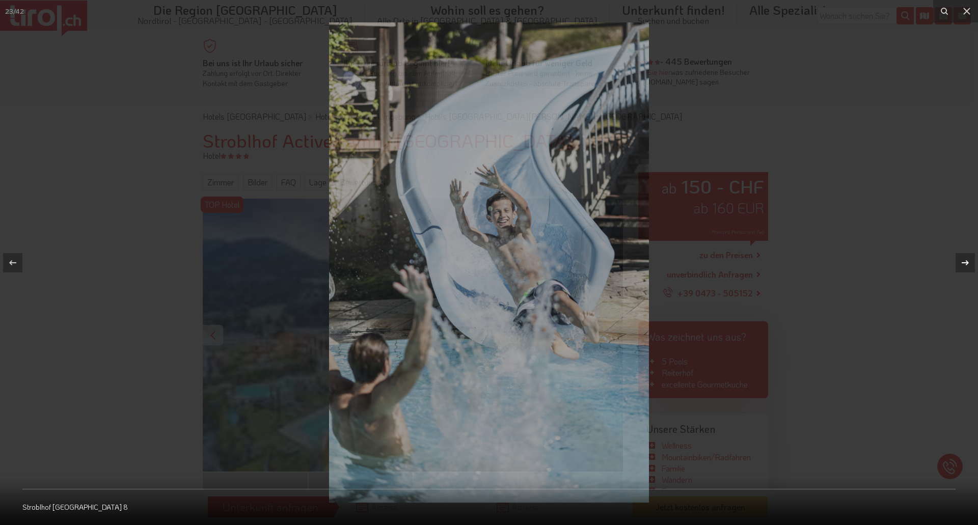
click at [966, 258] on icon at bounding box center [966, 263] width 12 height 12
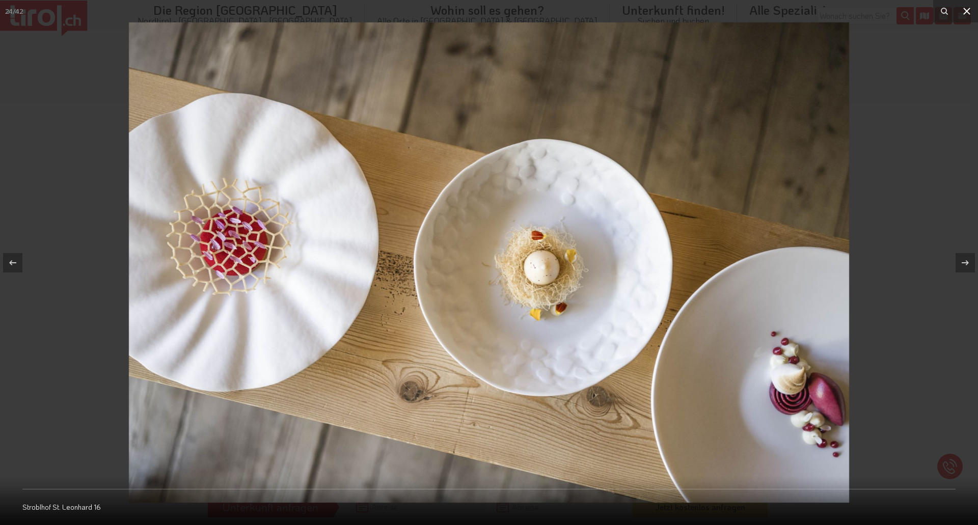
click at [961, 15] on icon at bounding box center [967, 11] width 12 height 12
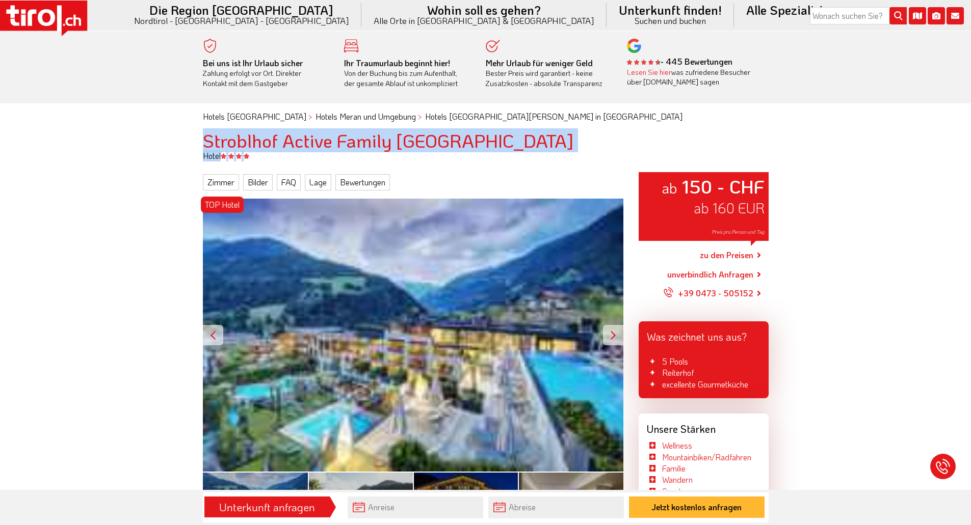
drag, startPoint x: 204, startPoint y: 142, endPoint x: 472, endPoint y: 154, distance: 267.8
click at [482, 146] on h1 "Stroblhof Active Family Spa Resort" at bounding box center [486, 140] width 566 height 20
drag, startPoint x: 490, startPoint y: 145, endPoint x: 161, endPoint y: 148, distance: 329.7
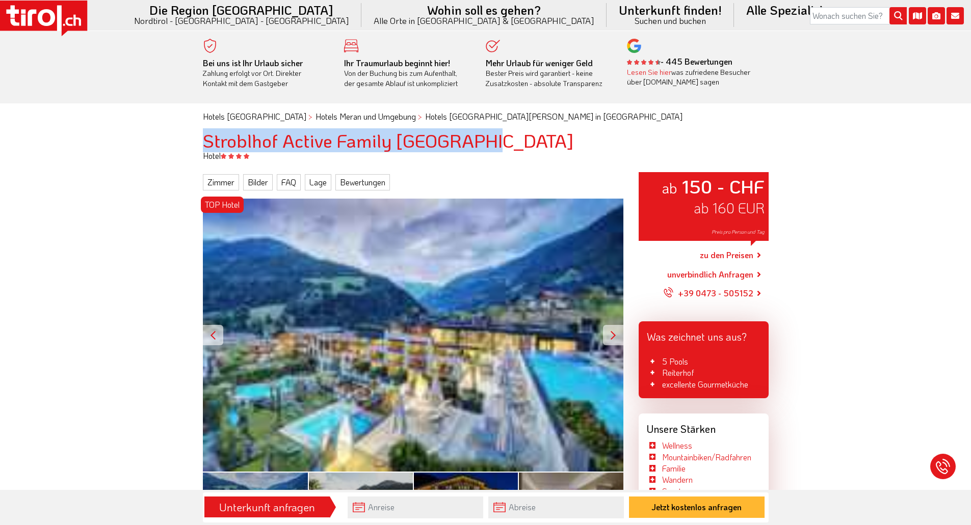
copy h1 "Stroblhof Active Family Spa Resort"
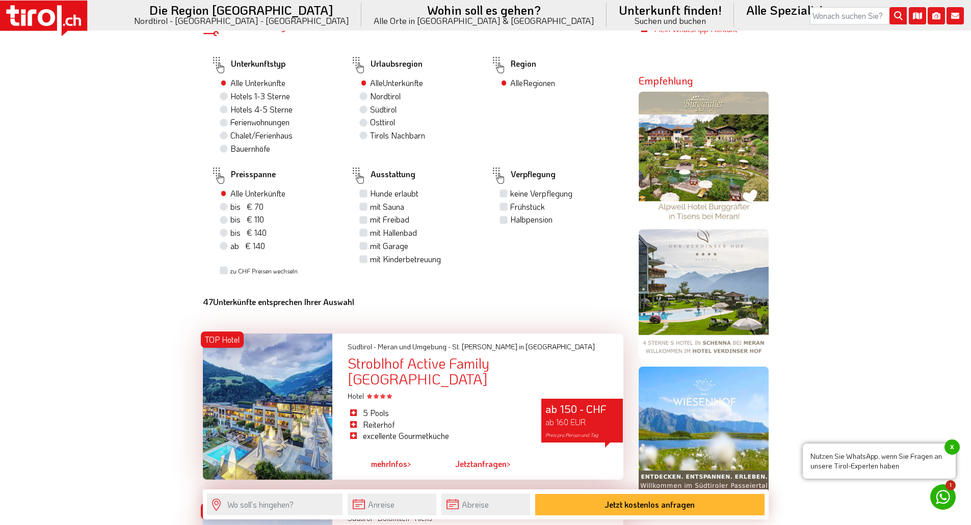
scroll to position [764, 0]
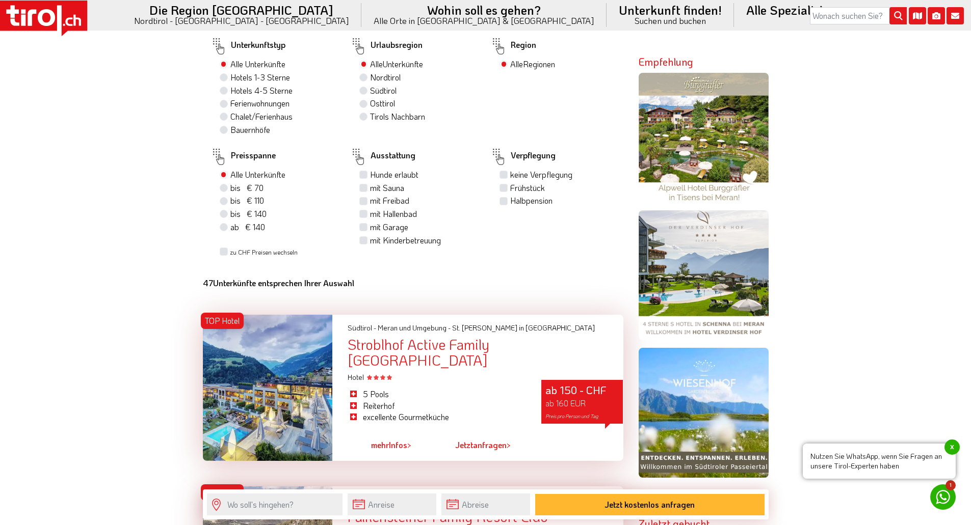
click at [230, 89] on label "Hotels 4-5 Sterne" at bounding box center [261, 90] width 62 height 11
click at [224, 89] on input "Hotels 4-5 Sterne" at bounding box center [225, 90] width 7 height 7
radio input "true"
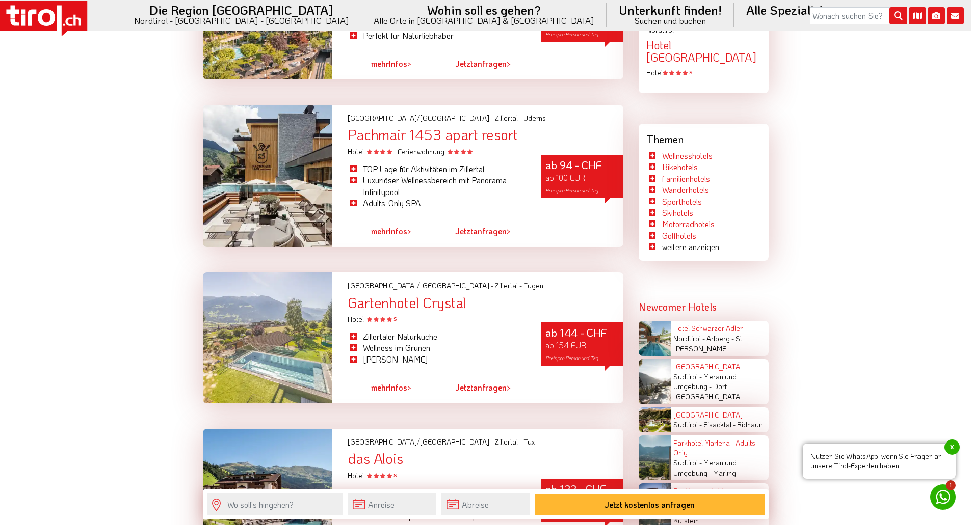
scroll to position [1631, 0]
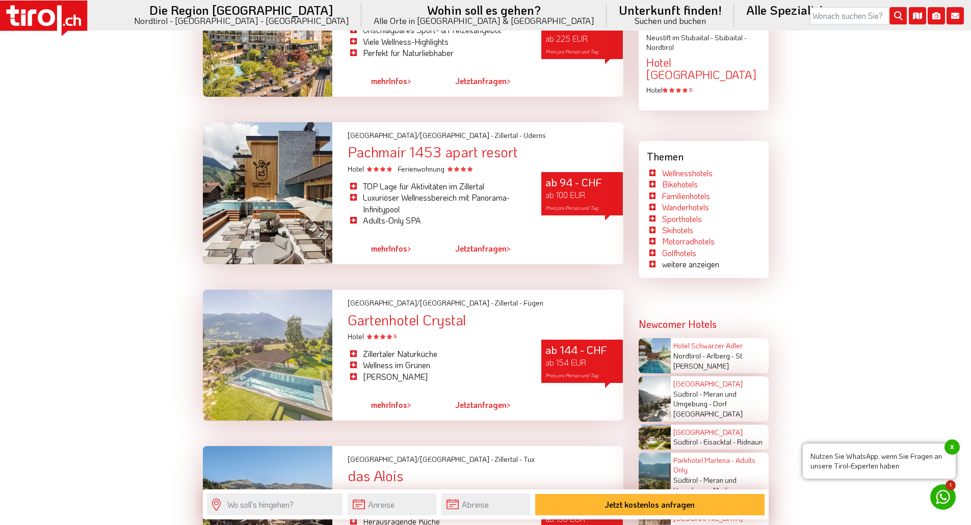
click at [410, 144] on div "Pachmair 1453 apart resort" at bounding box center [485, 152] width 275 height 16
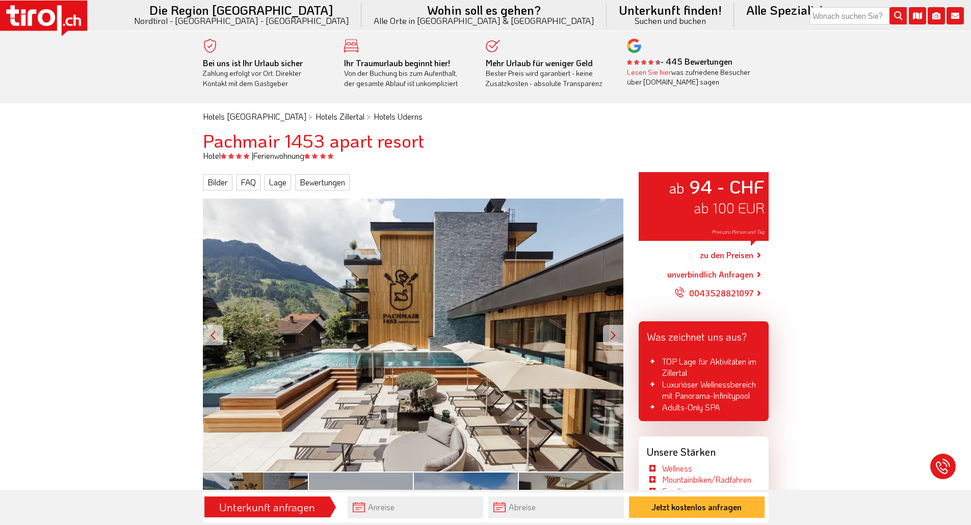
click at [610, 336] on div at bounding box center [613, 335] width 20 height 20
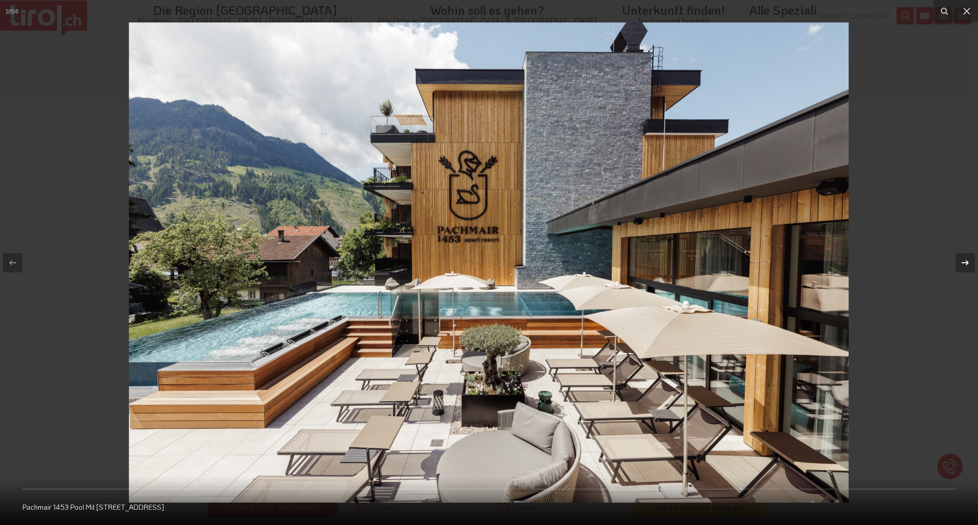
click at [964, 260] on icon at bounding box center [966, 263] width 12 height 12
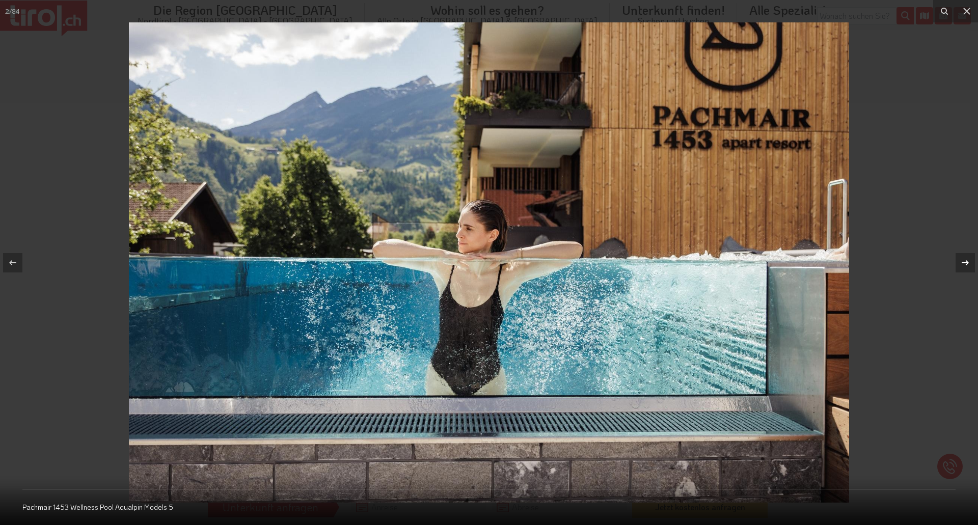
click at [964, 260] on icon at bounding box center [966, 263] width 12 height 12
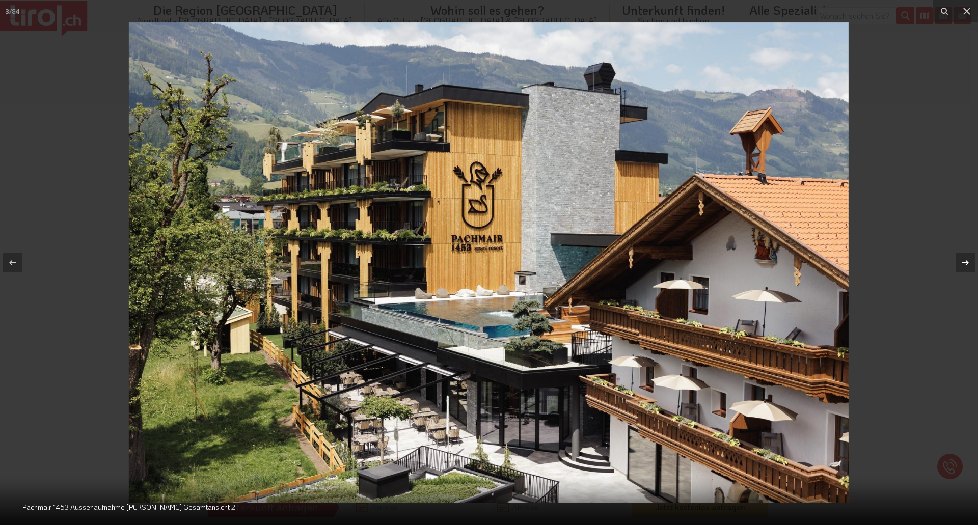
click at [964, 260] on icon at bounding box center [966, 263] width 12 height 12
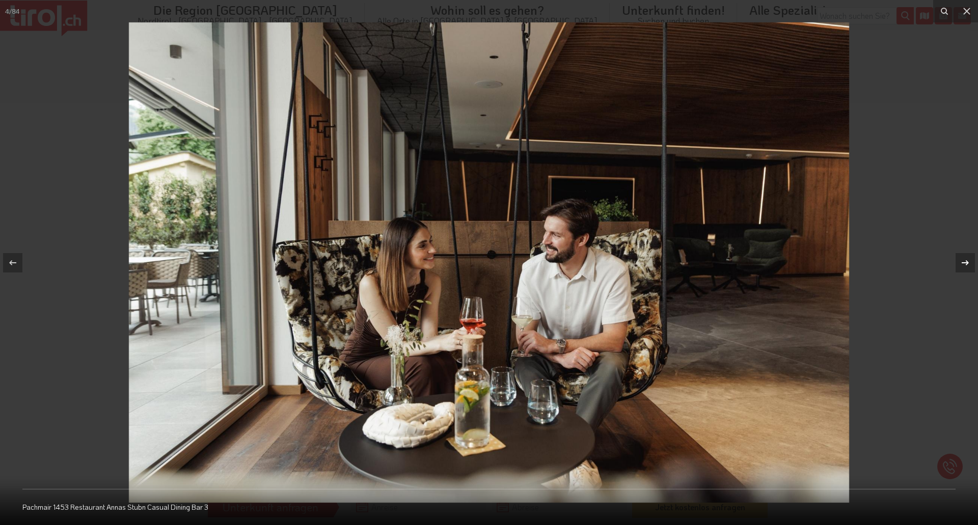
click at [964, 260] on icon at bounding box center [966, 263] width 12 height 12
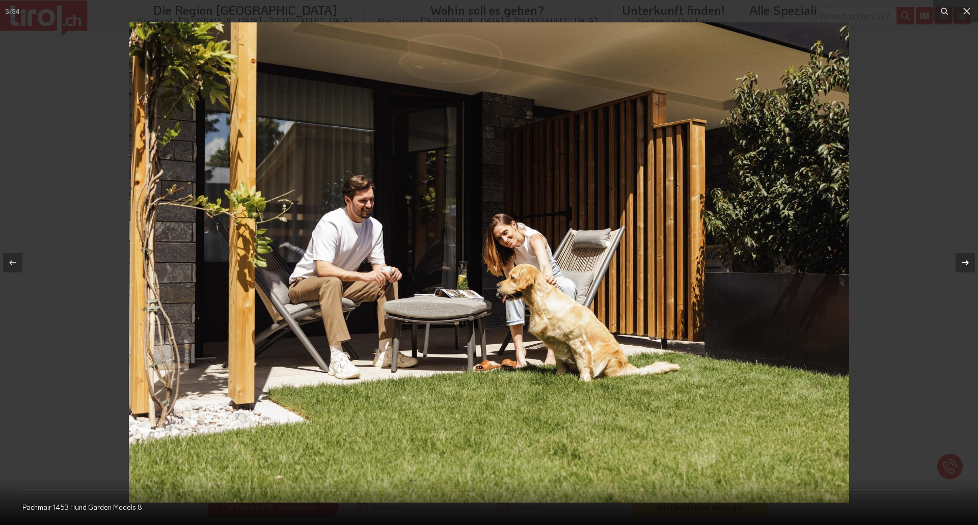
click at [964, 260] on icon at bounding box center [966, 263] width 12 height 12
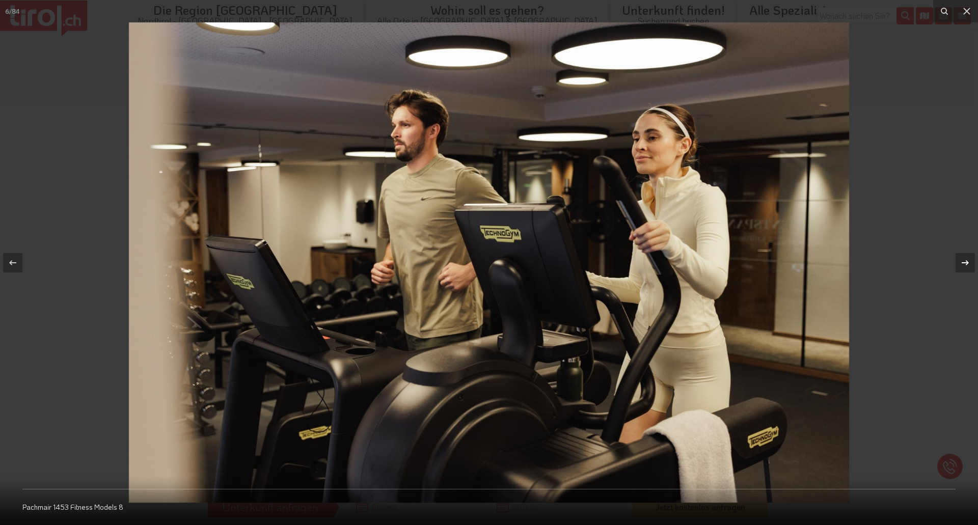
click at [964, 260] on icon at bounding box center [966, 263] width 12 height 12
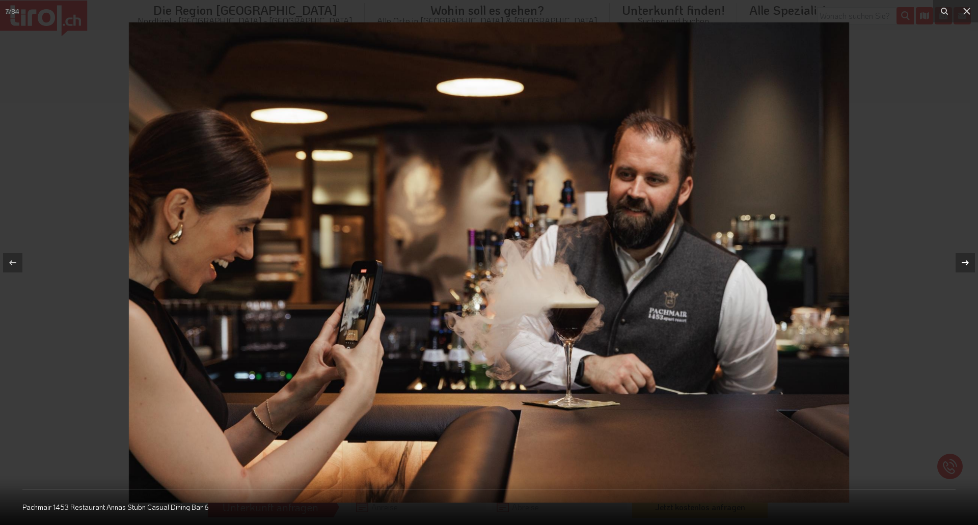
click at [964, 260] on icon at bounding box center [966, 263] width 12 height 12
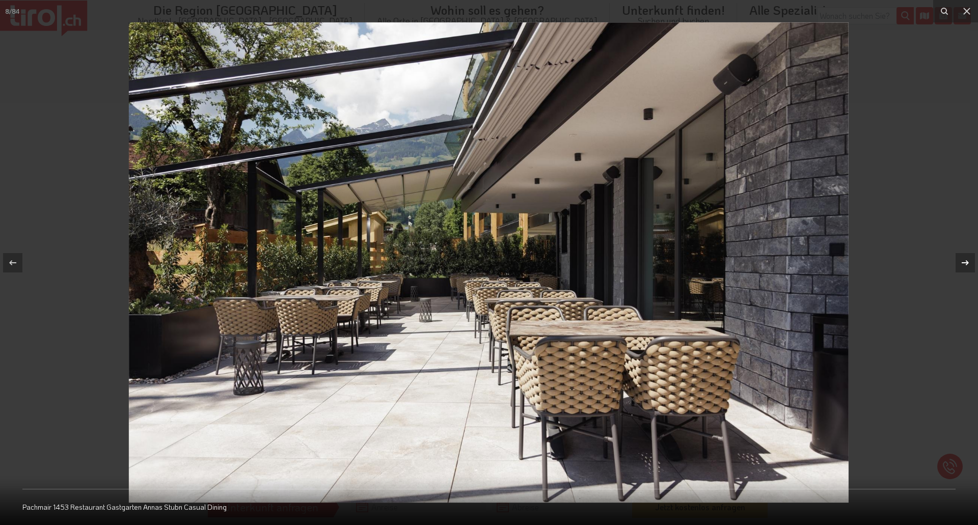
click at [964, 260] on icon at bounding box center [966, 263] width 12 height 12
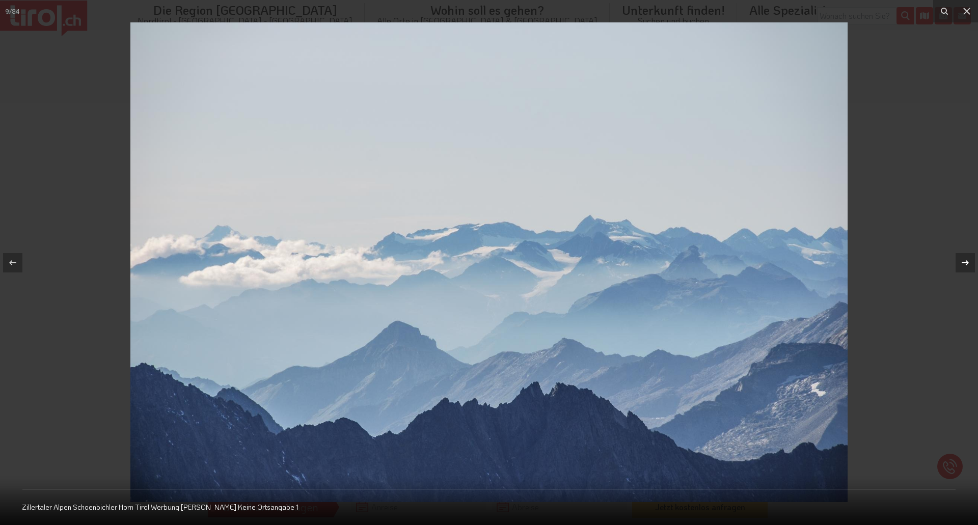
click at [964, 260] on icon at bounding box center [966, 263] width 12 height 12
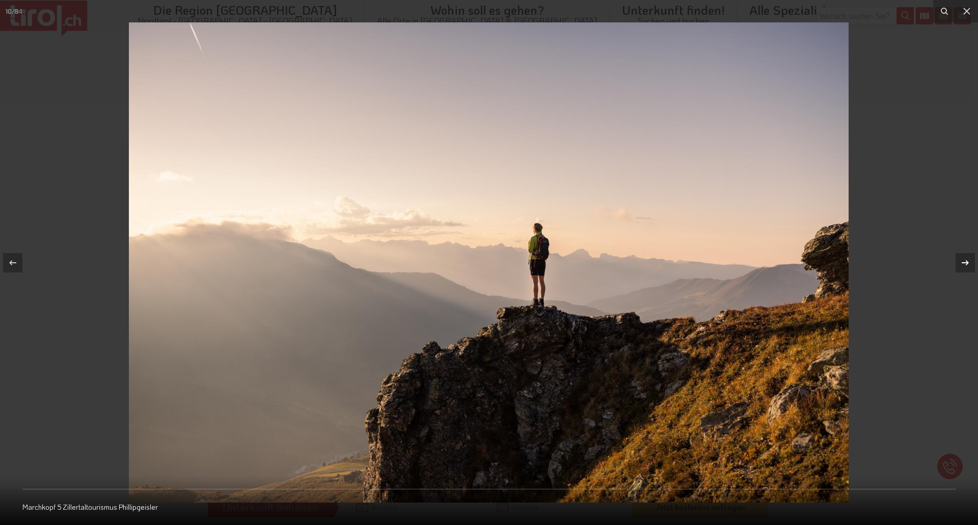
click at [964, 260] on icon at bounding box center [966, 263] width 12 height 12
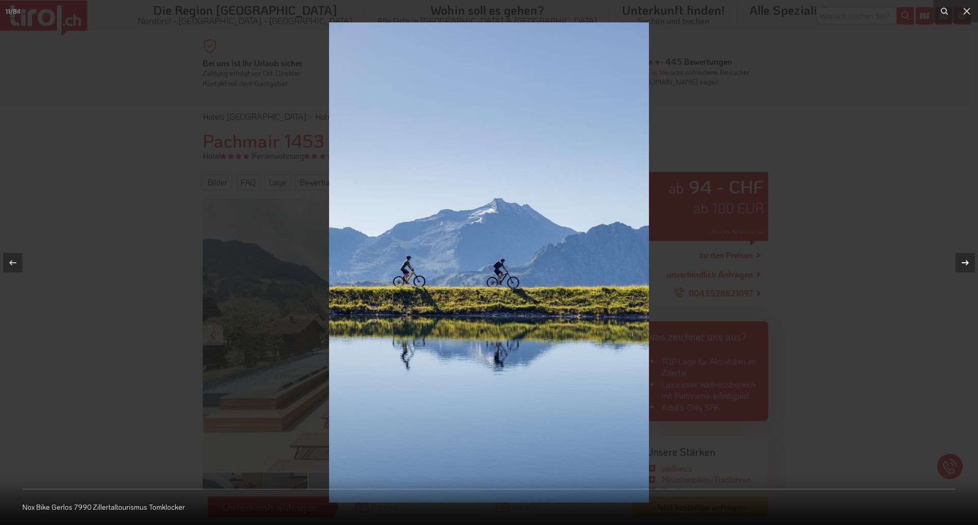
click at [964, 260] on icon at bounding box center [966, 263] width 12 height 12
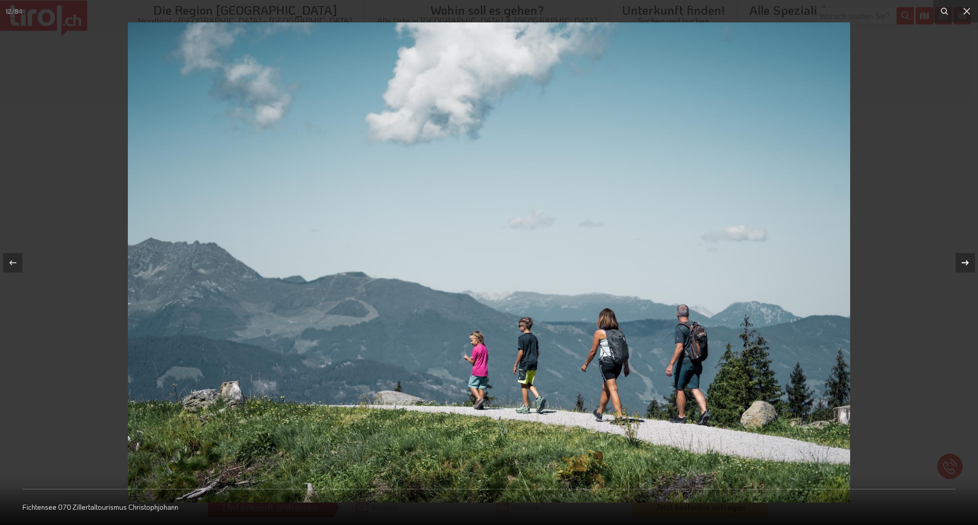
click at [964, 260] on icon at bounding box center [966, 263] width 12 height 12
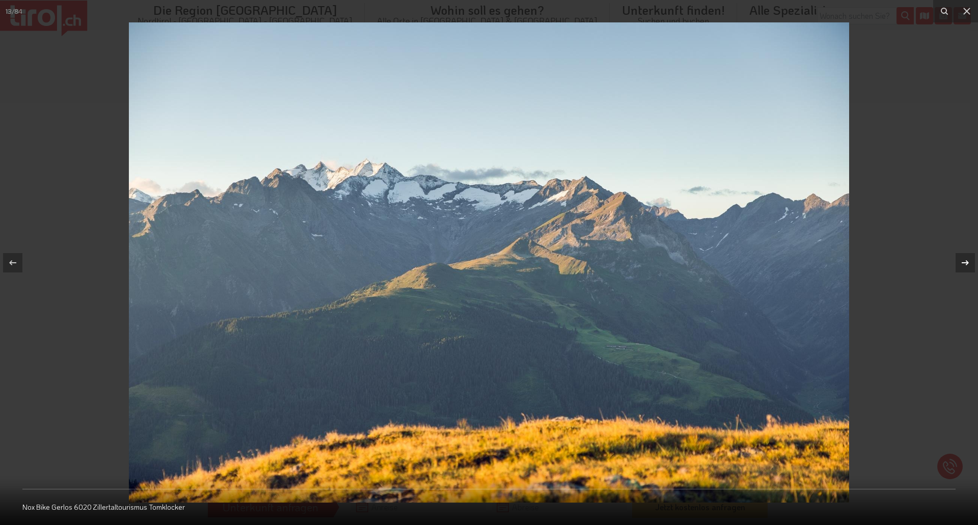
click at [964, 260] on icon at bounding box center [966, 263] width 12 height 12
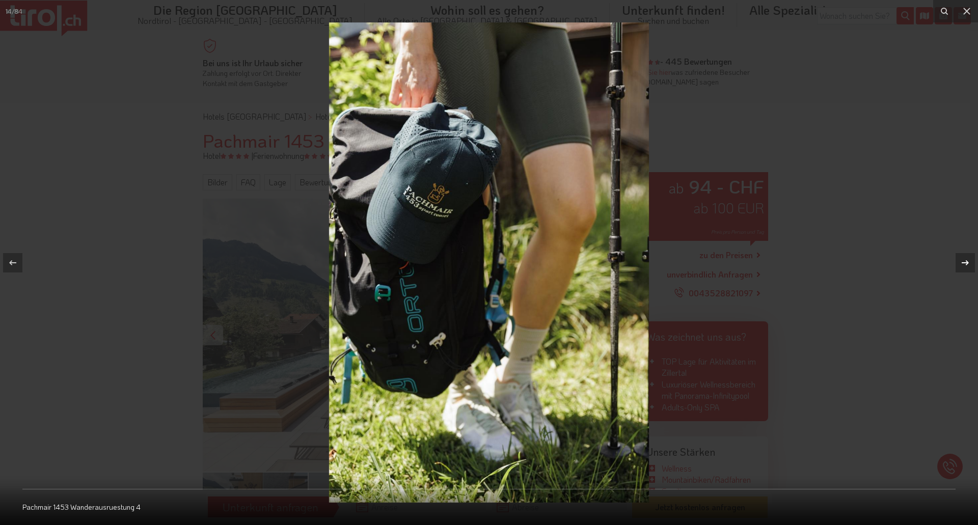
click at [964, 260] on icon at bounding box center [966, 263] width 12 height 12
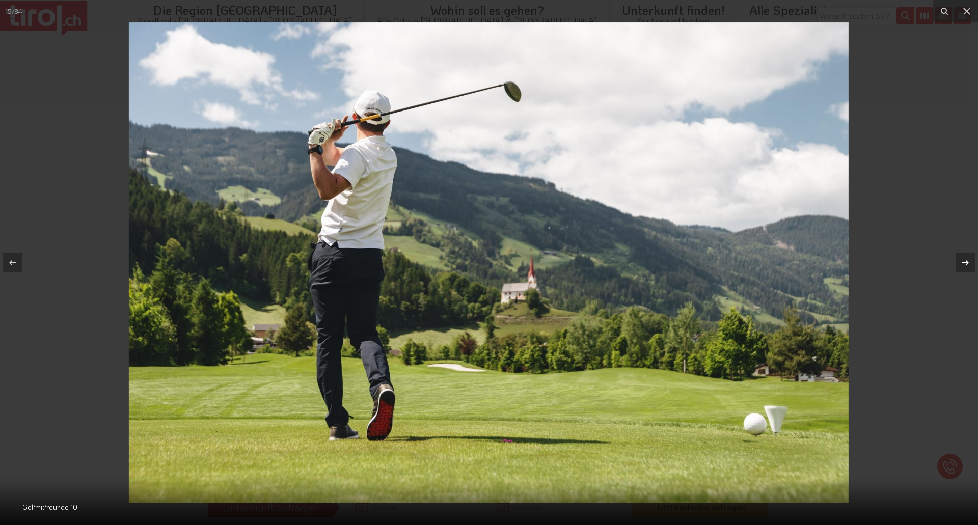
click at [964, 260] on icon at bounding box center [966, 263] width 12 height 12
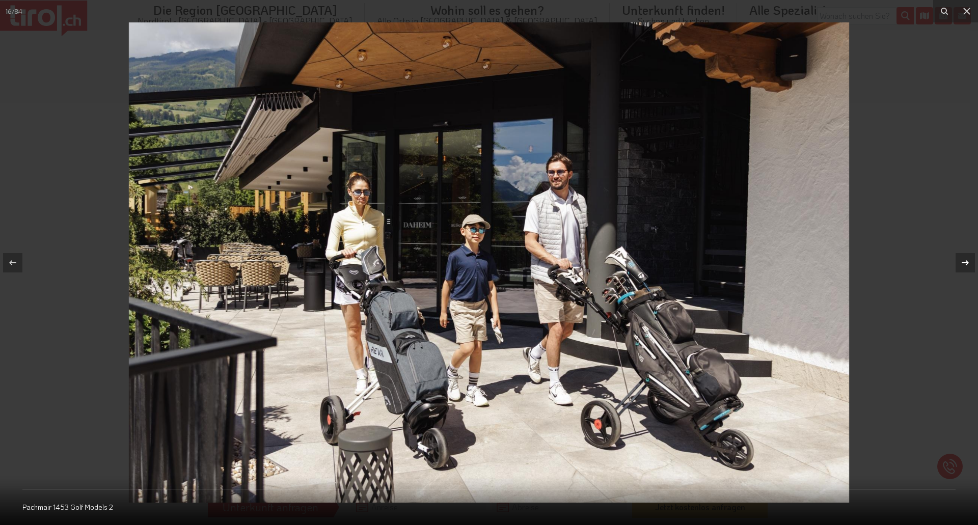
click at [964, 260] on icon at bounding box center [966, 263] width 12 height 12
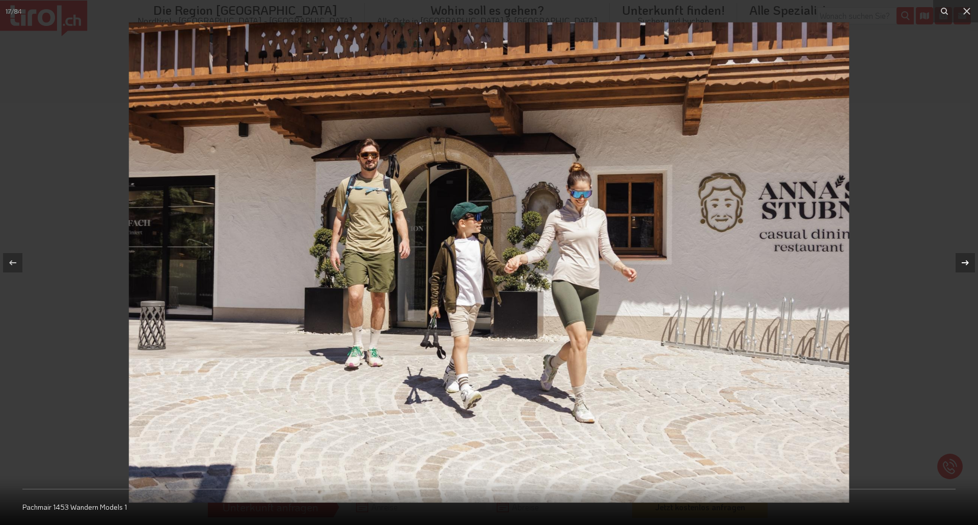
click at [964, 260] on icon at bounding box center [966, 263] width 12 height 12
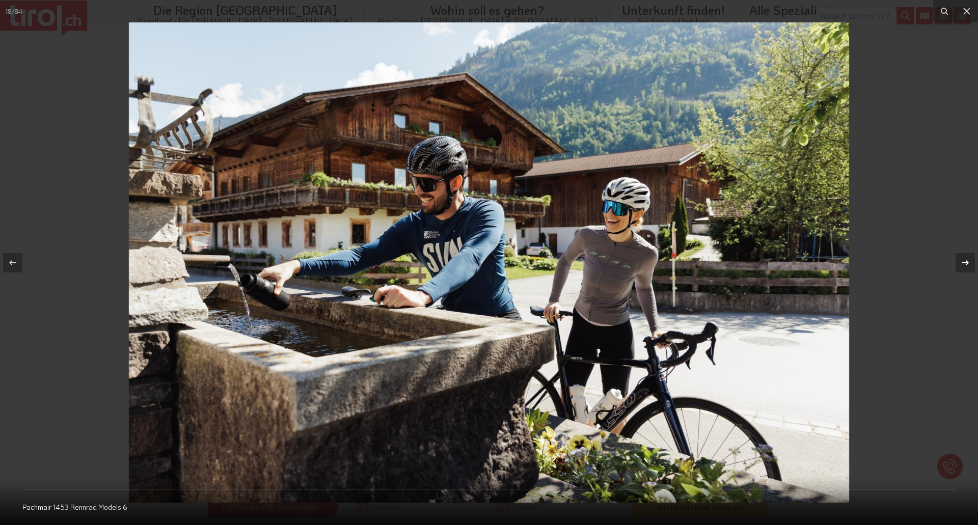
click at [964, 260] on icon at bounding box center [966, 263] width 12 height 12
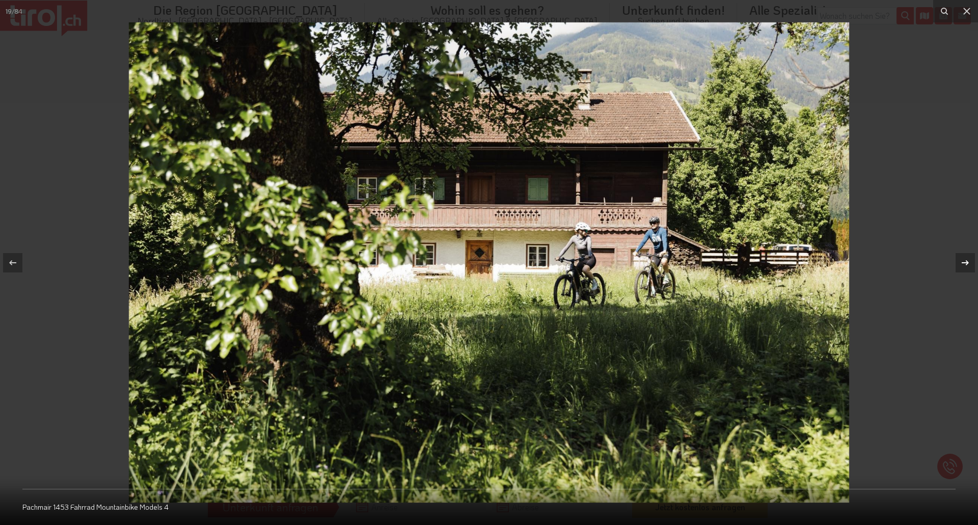
click at [964, 260] on icon at bounding box center [966, 263] width 12 height 12
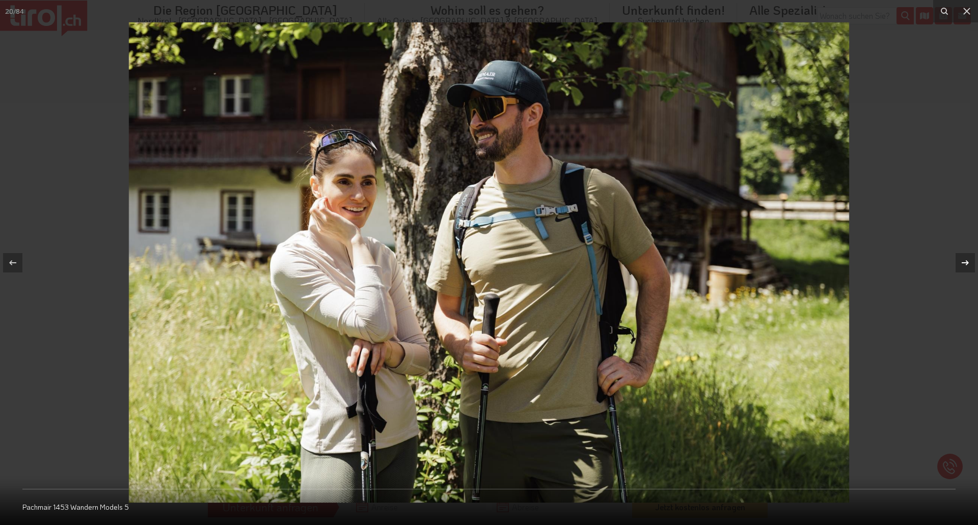
click at [964, 260] on icon at bounding box center [966, 263] width 12 height 12
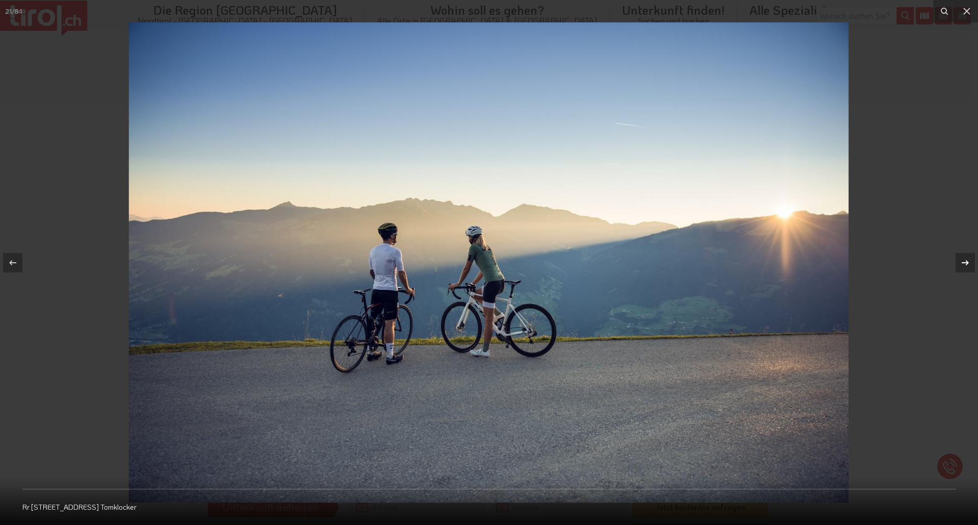
click at [964, 260] on icon at bounding box center [966, 263] width 12 height 12
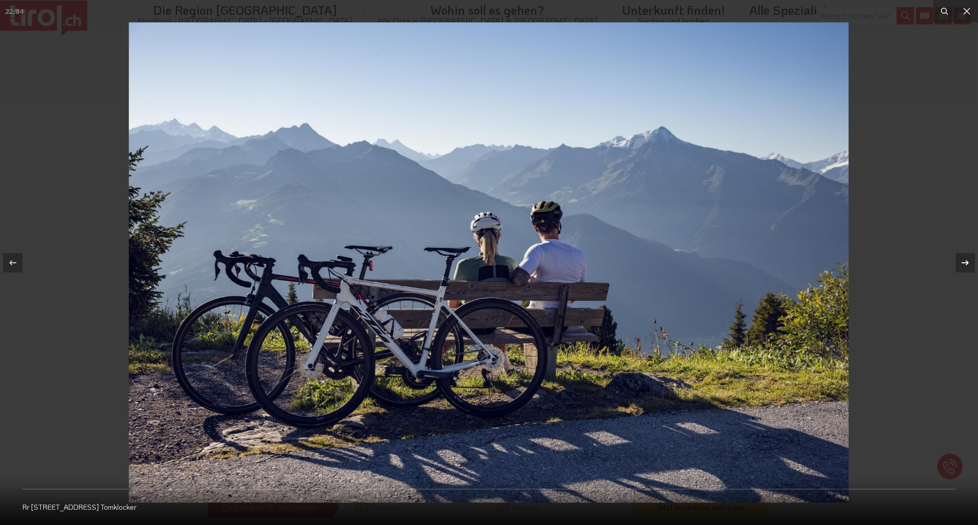
click at [964, 260] on icon at bounding box center [966, 263] width 12 height 12
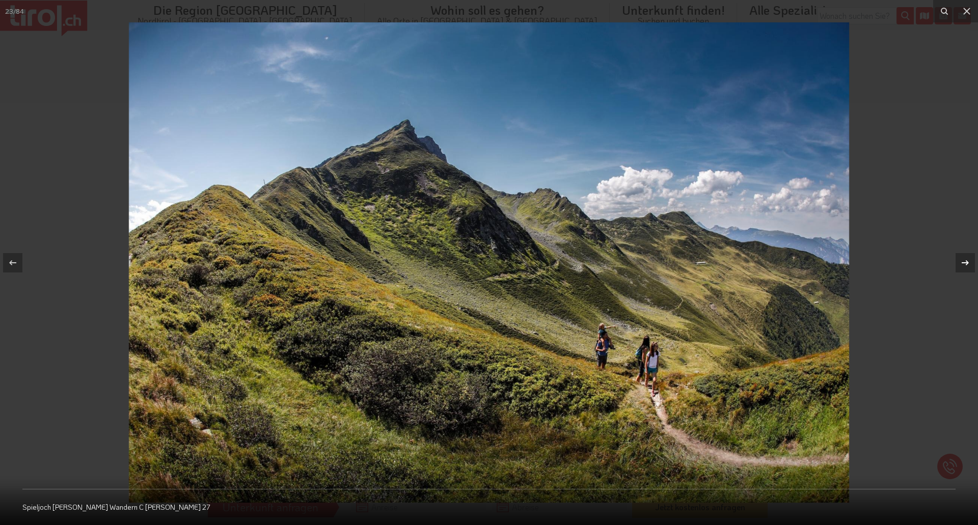
click at [964, 260] on icon at bounding box center [966, 263] width 12 height 12
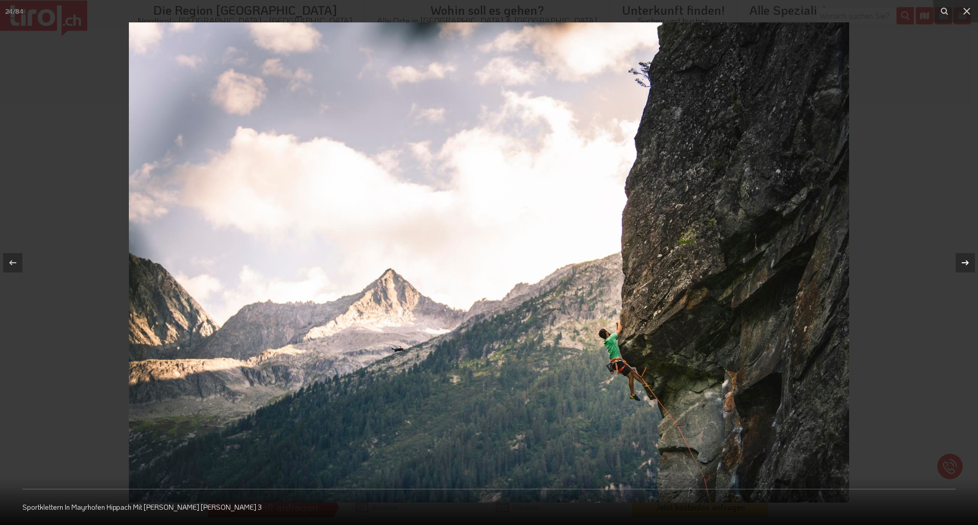
click at [964, 260] on icon at bounding box center [966, 263] width 12 height 12
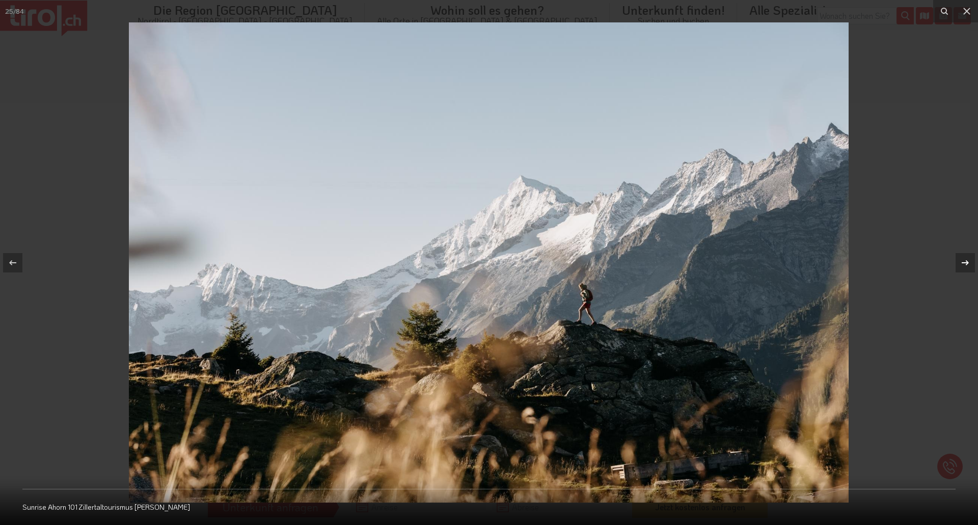
click at [964, 260] on icon at bounding box center [966, 263] width 12 height 12
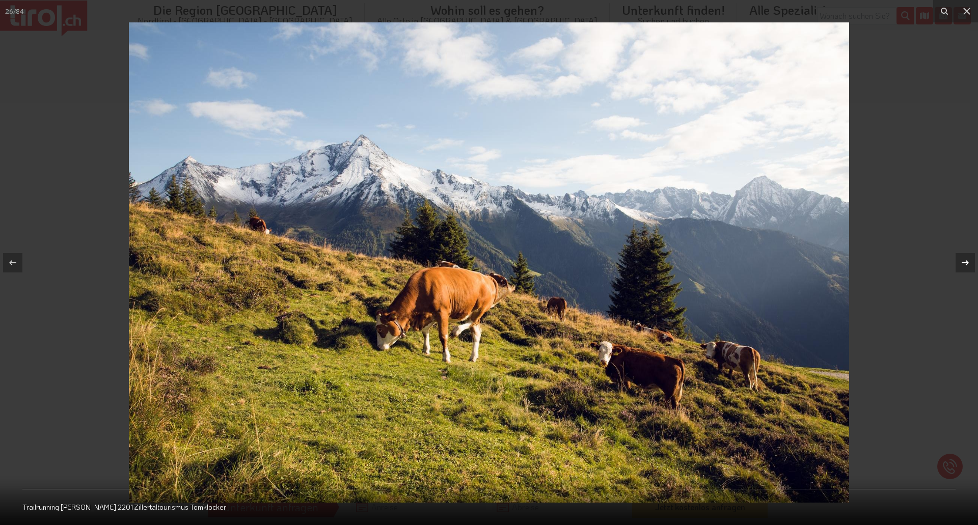
click at [964, 260] on icon at bounding box center [966, 263] width 12 height 12
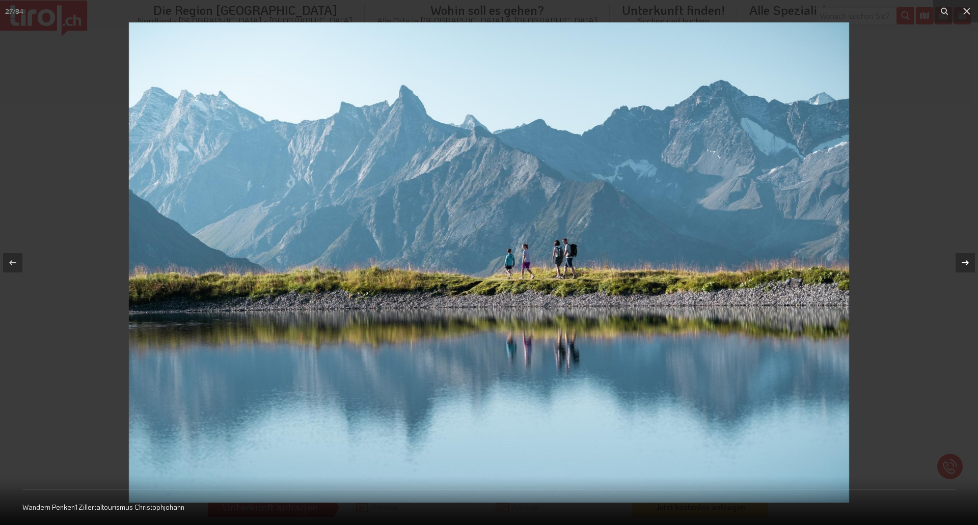
click at [964, 260] on icon at bounding box center [966, 263] width 12 height 12
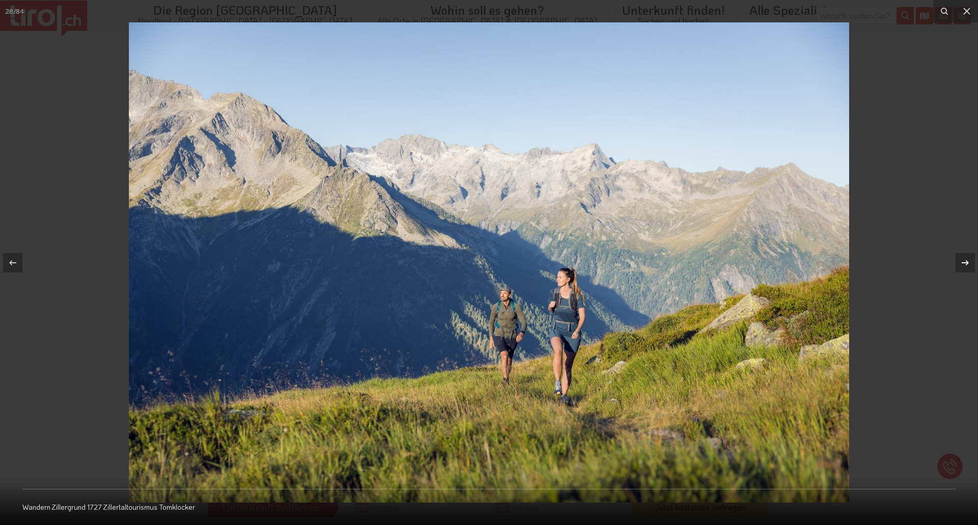
click at [964, 260] on icon at bounding box center [966, 263] width 12 height 12
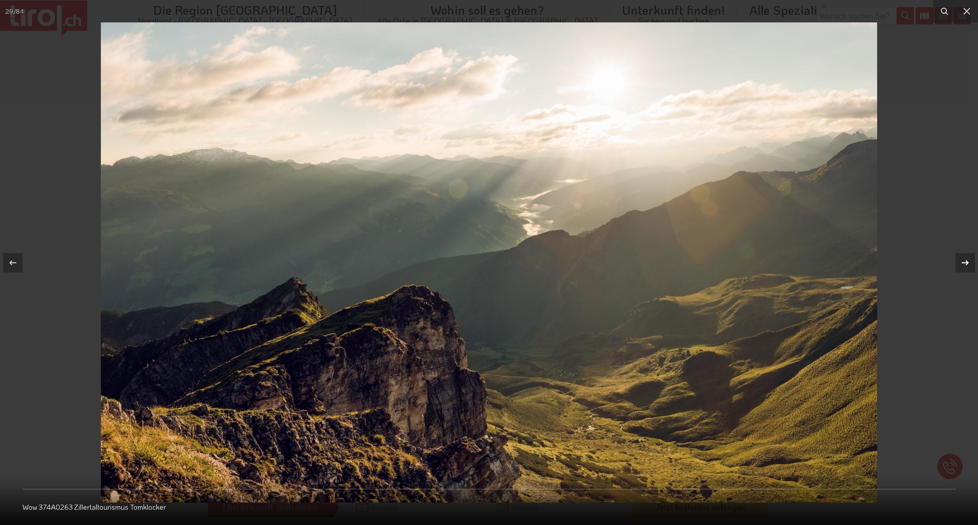
click at [964, 260] on icon at bounding box center [966, 263] width 12 height 12
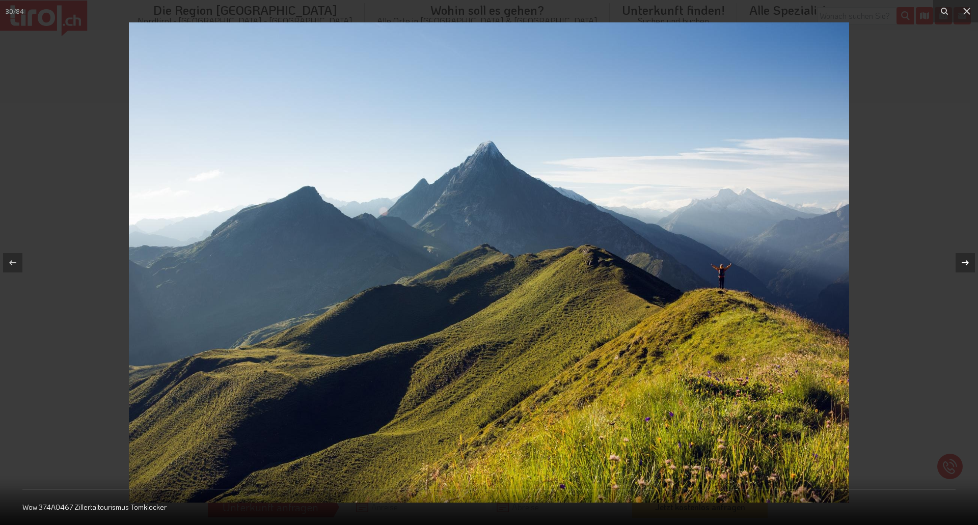
click at [964, 260] on icon at bounding box center [966, 263] width 12 height 12
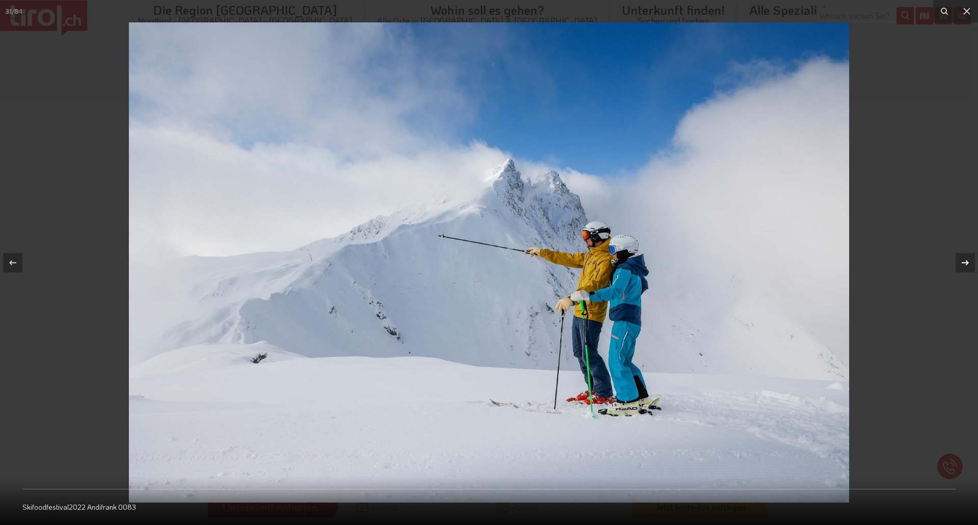
click at [964, 260] on icon at bounding box center [966, 263] width 12 height 12
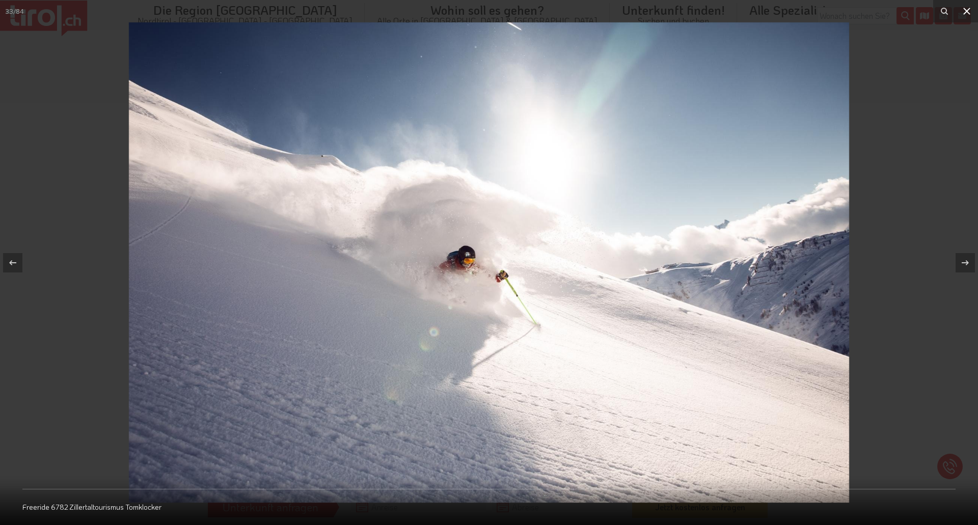
click at [964, 19] on button at bounding box center [967, 11] width 22 height 22
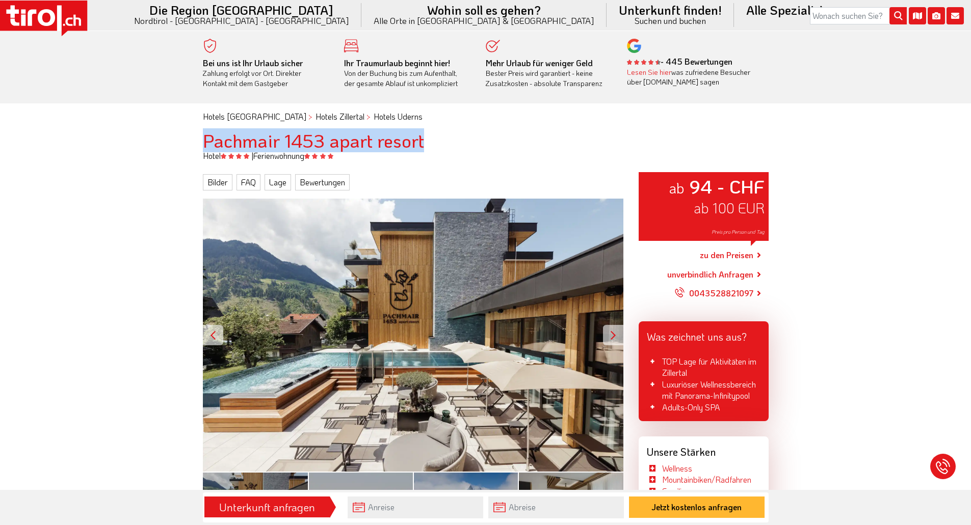
drag, startPoint x: 201, startPoint y: 135, endPoint x: 430, endPoint y: 140, distance: 229.4
click at [430, 140] on div "Pachmair 1453 apart resort" at bounding box center [485, 140] width 581 height 20
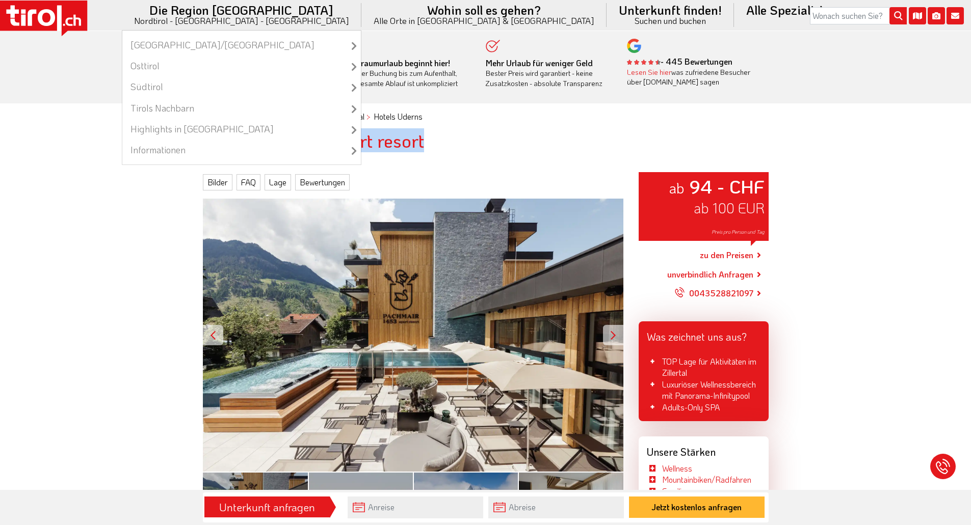
copy h1 "Pachmair 1453 apart resort"
